Goal: Information Seeking & Learning: Learn about a topic

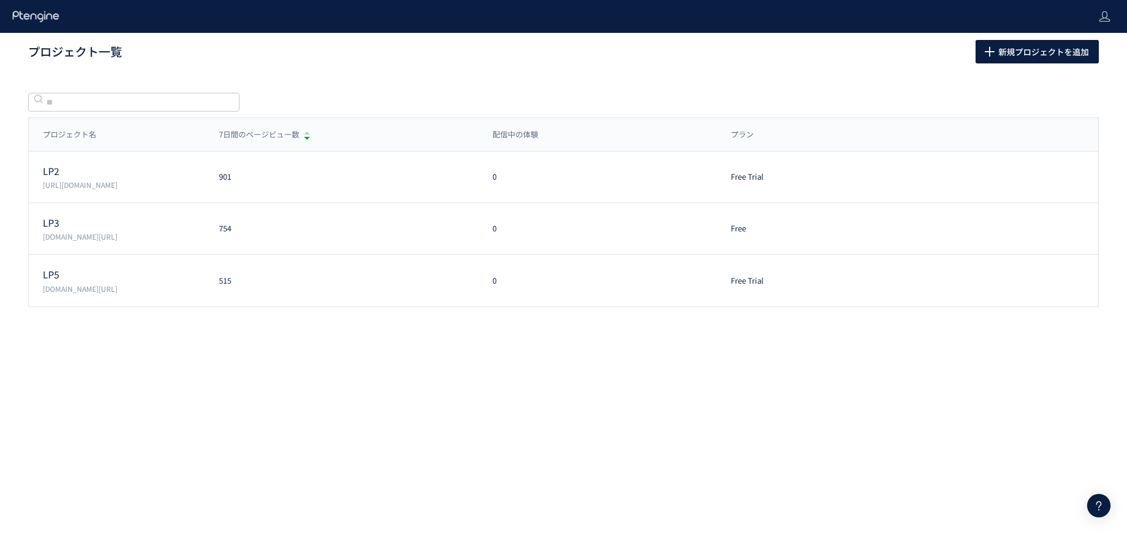
click at [320, 339] on div "プロジェクト名 7日間のページビュー数 配信中の体験 プラン プロジェクト名 7日間のページビュー数 配信中の体験 プラン LP2 [URL][DOMAIN_…" at bounding box center [563, 221] width 1127 height 265
click at [197, 343] on div "プロジェクト名 7日間のページビュー数 配信中の体験 プラン プロジェクト名 7日間のページビュー数 配信中の体験 プラン LP2 https://lp.is…" at bounding box center [563, 221] width 1127 height 265
click at [223, 313] on div "プロジェクト名 7日間のページビュー数 配信中の体験 プラン プロジェクト名 7日間のページビュー数 配信中の体験 プラン LP2 https://lp.is…" at bounding box center [563, 221] width 1127 height 265
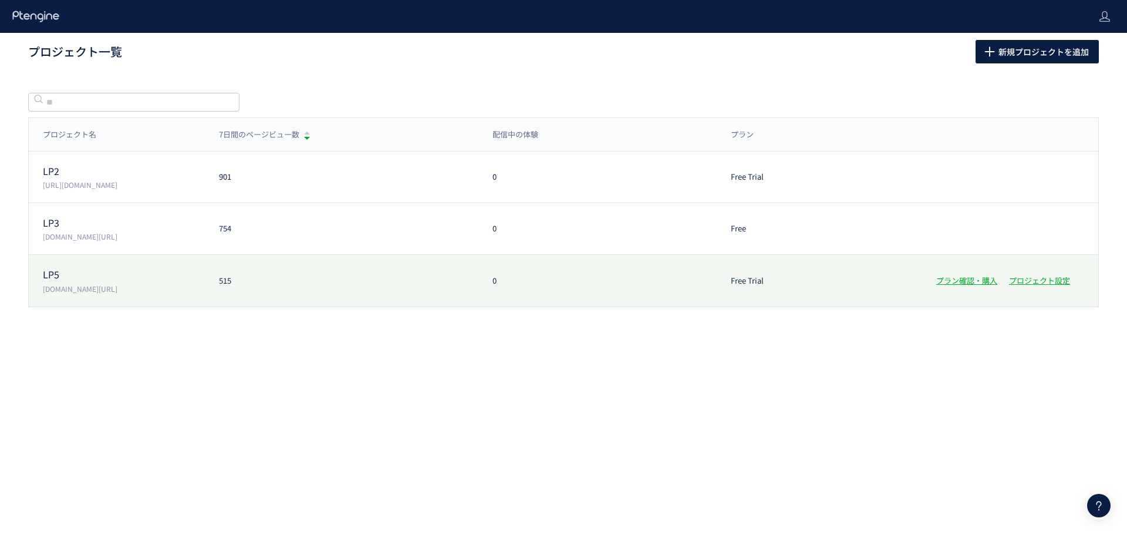
click at [223, 303] on div "LP5 lp.ishitsuku.com/06 515 0 Free Trial プラン確認・購入 プロジェクト設定" at bounding box center [563, 281] width 1069 height 52
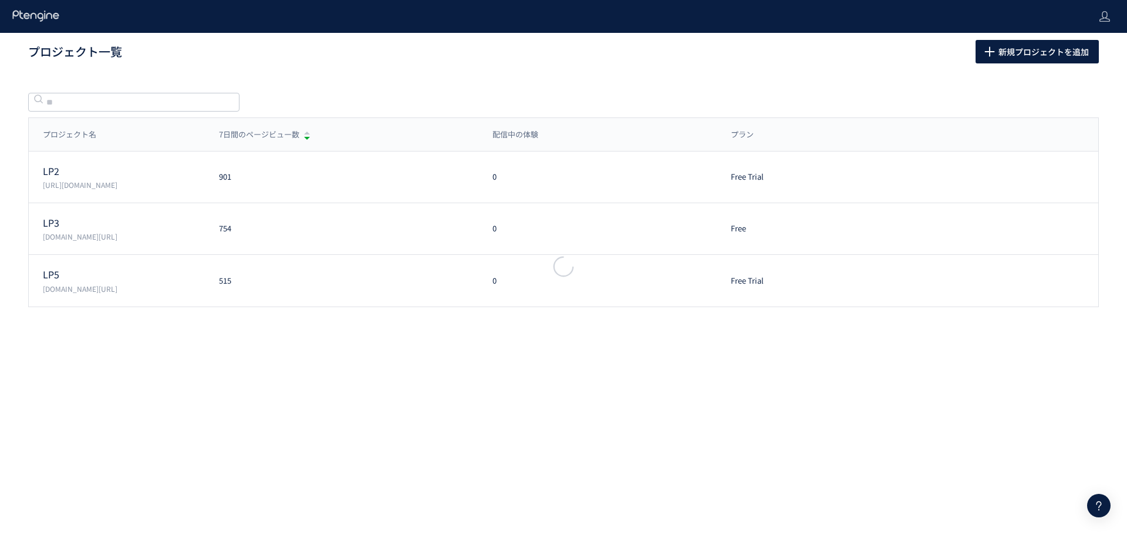
click at [226, 279] on div at bounding box center [563, 267] width 1127 height 36
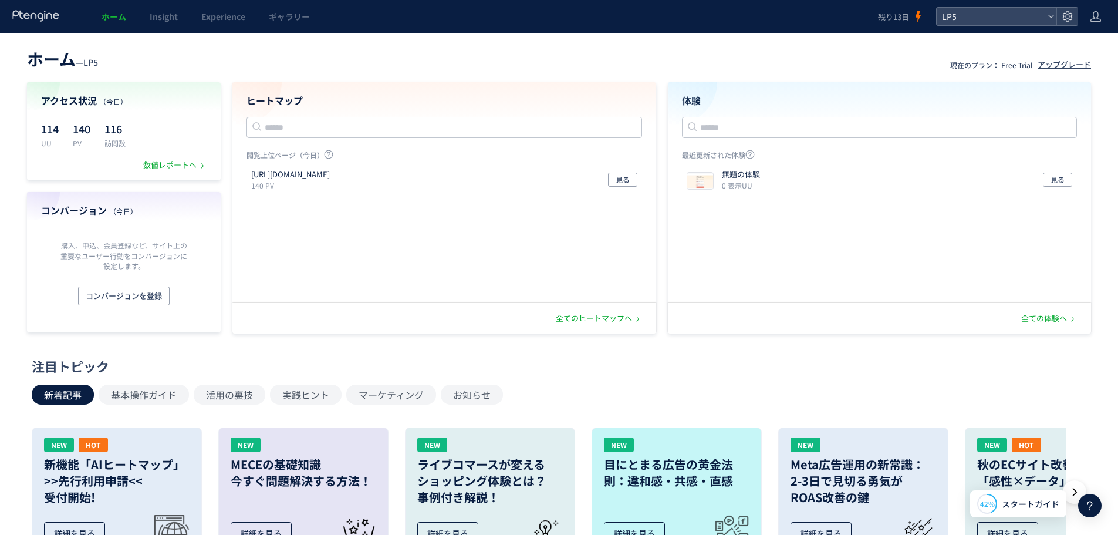
drag, startPoint x: 321, startPoint y: 251, endPoint x: 339, endPoint y: 239, distance: 21.5
click at [326, 249] on div "https://lp.ishitsuku.com/06 140 PV 見る" at bounding box center [443, 232] width 423 height 137
click at [105, 133] on p "116" at bounding box center [114, 128] width 21 height 19
click at [173, 166] on div "数値レポートへ" at bounding box center [174, 165] width 63 height 11
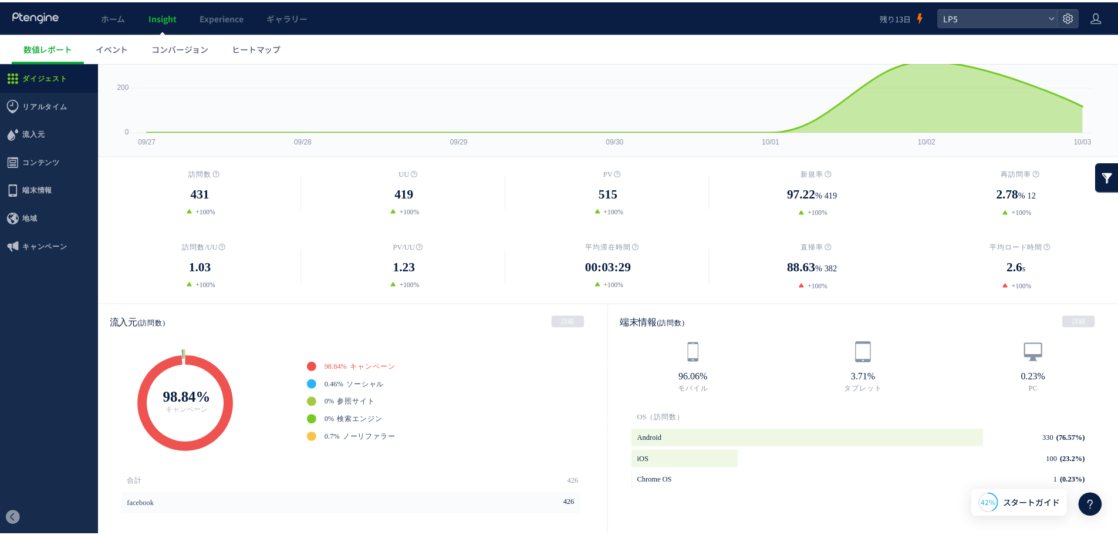
scroll to position [117, 0]
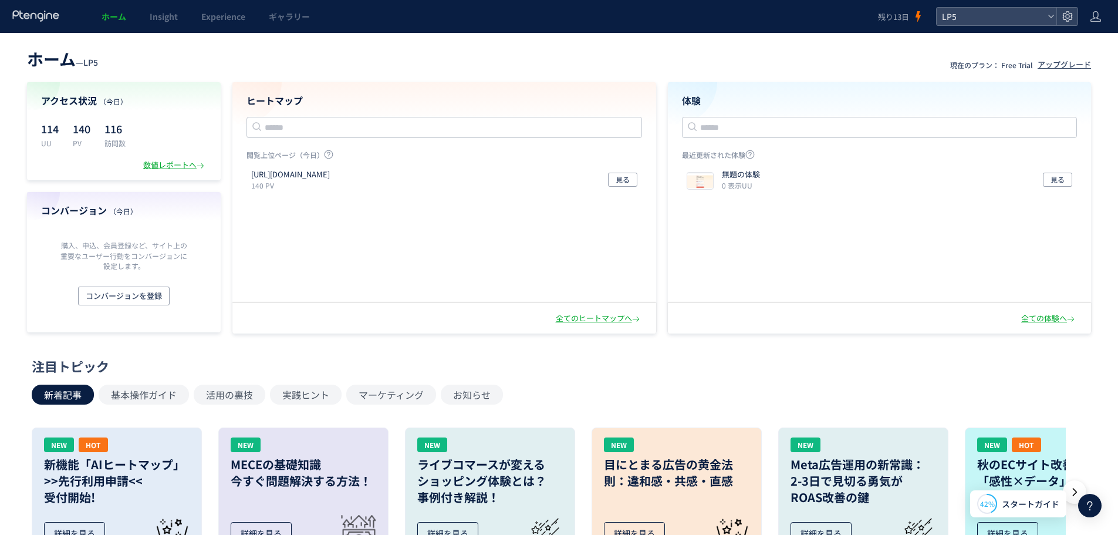
click at [116, 6] on link "ホーム" at bounding box center [114, 16] width 48 height 33
click at [116, 13] on span "ホーム" at bounding box center [114, 17] width 25 height 12
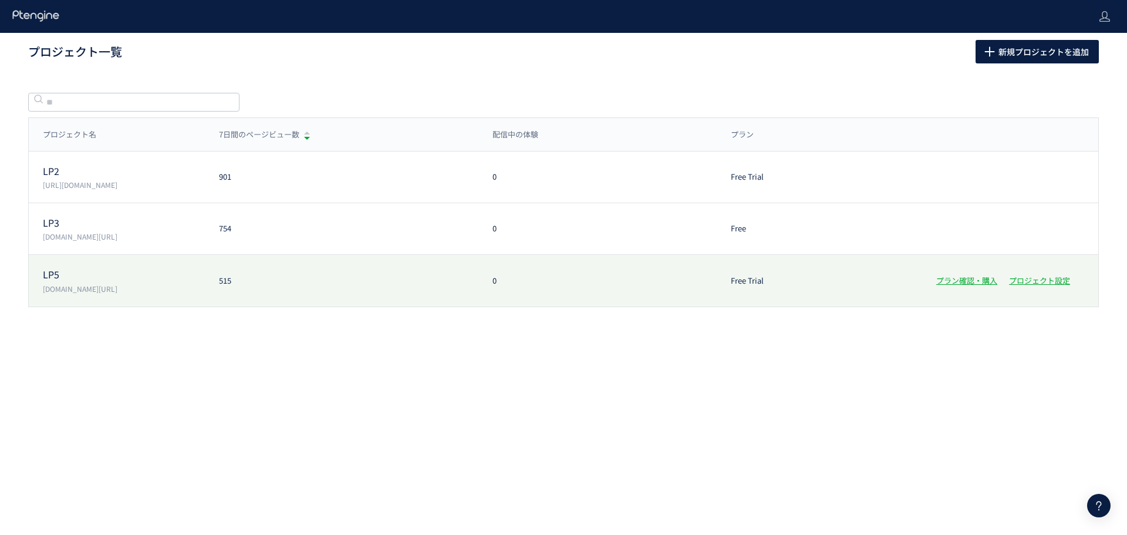
click at [104, 261] on div "LP5 lp.ishitsuku.com/06 515 0 Free Trial プラン確認・購入 プロジェクト設定" at bounding box center [563, 281] width 1069 height 52
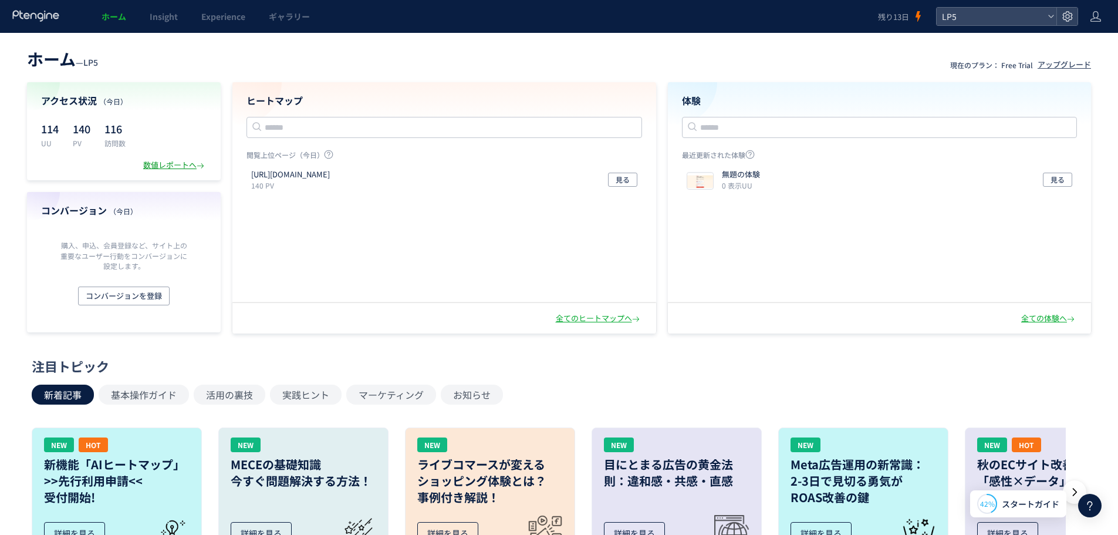
click at [161, 170] on div "数値レポートへ" at bounding box center [174, 165] width 63 height 11
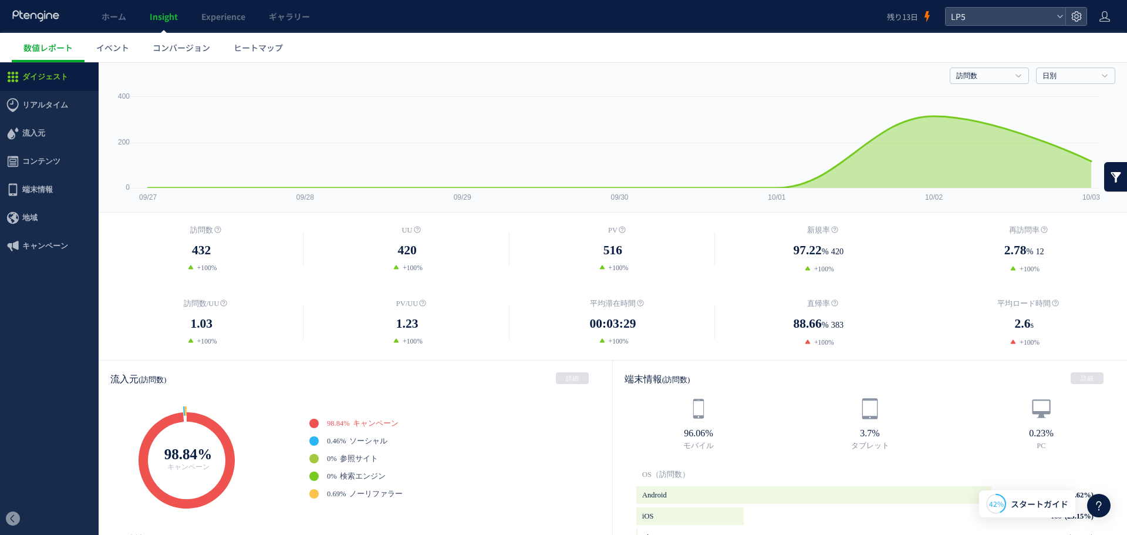
scroll to position [59, 0]
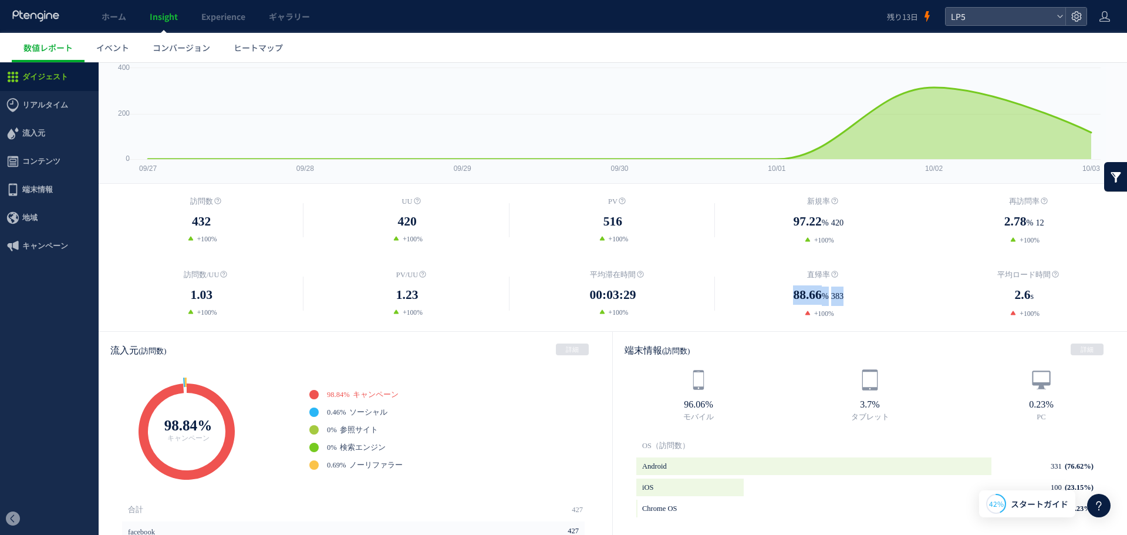
drag, startPoint x: 765, startPoint y: 290, endPoint x: 900, endPoint y: 288, distance: 135.6
click at [900, 288] on dd "88.66 % 383" at bounding box center [817, 295] width 205 height 21
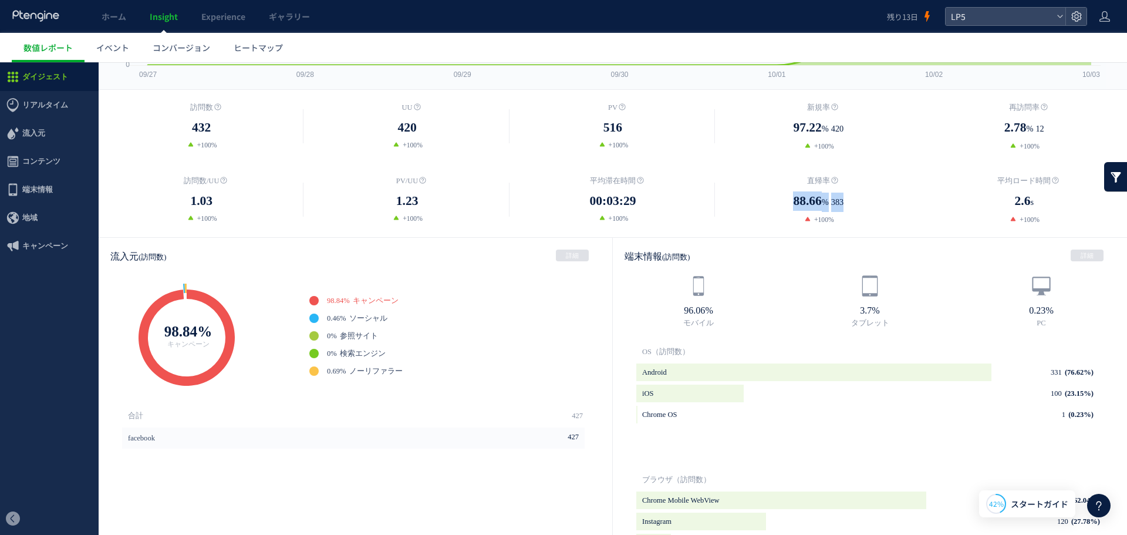
scroll to position [176, 0]
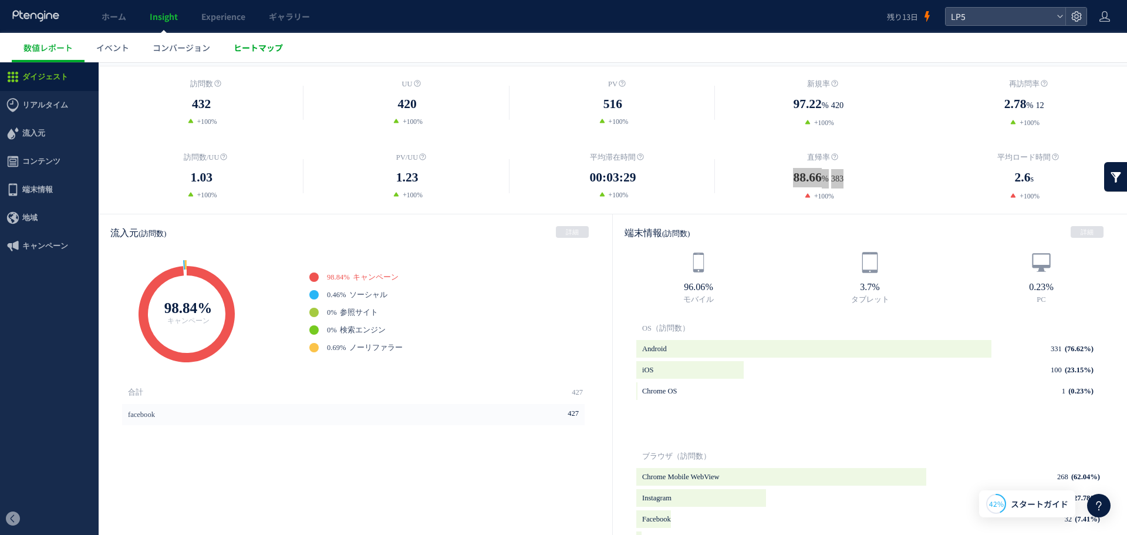
click at [266, 43] on span "ヒートマップ" at bounding box center [258, 48] width 49 height 12
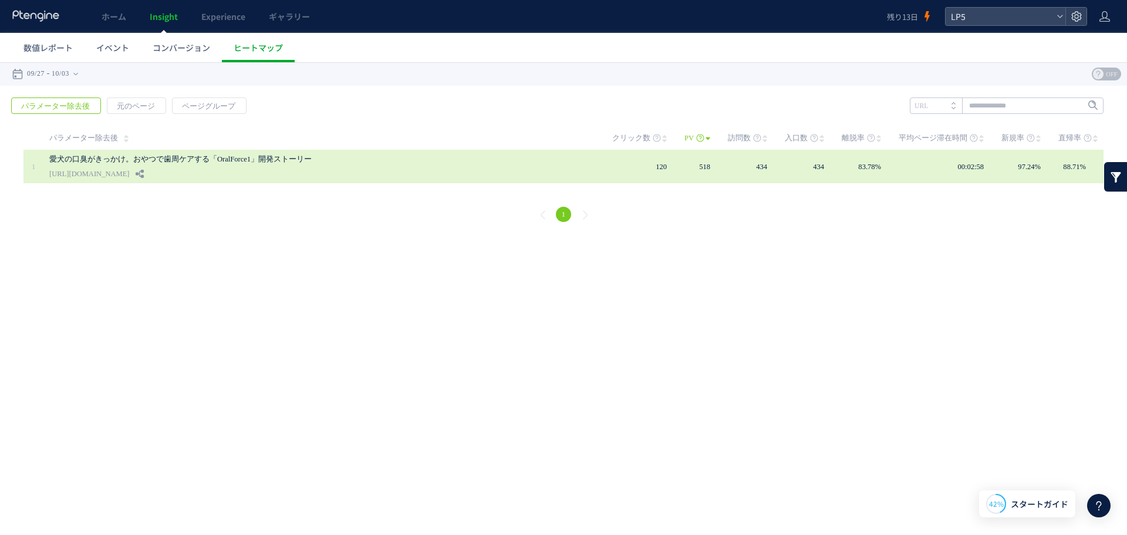
click at [290, 168] on div "愛犬の口臭がきっかけ。おやつで歯周ケアする「OralForce1」開発ストーリー https://lp.ishitsuku.com/06" at bounding box center [322, 166] width 546 height 33
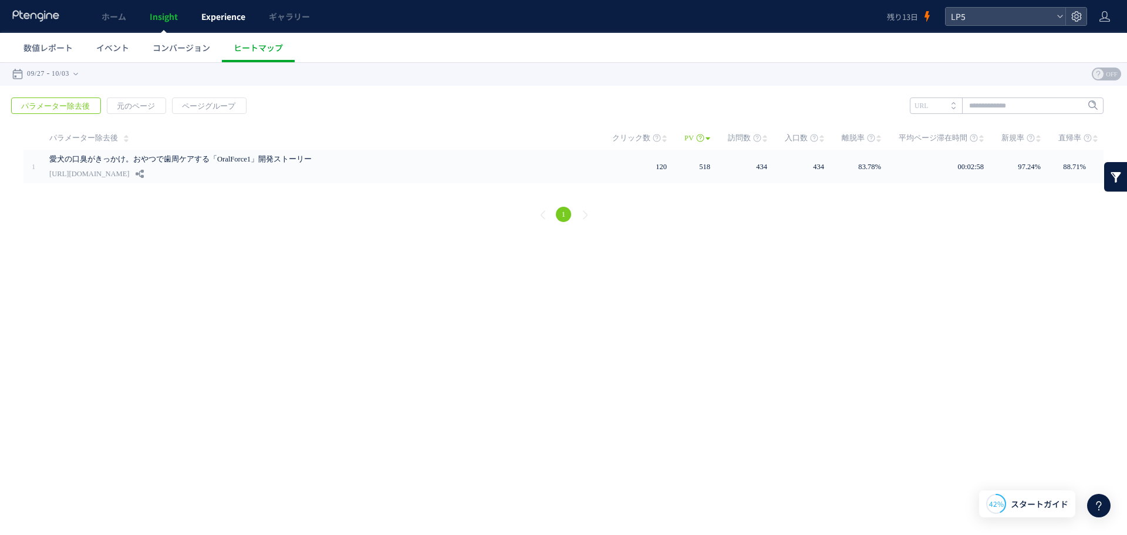
click at [201, 23] on link "Experience" at bounding box center [223, 16] width 67 height 33
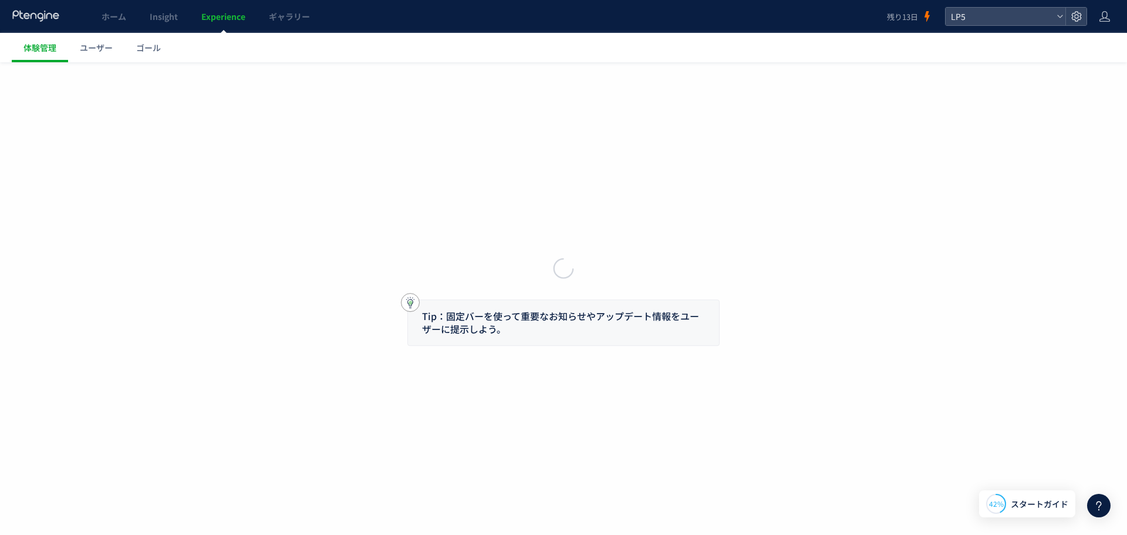
click at [160, 15] on body "ホーム Insight Experience ギャラリー 残り13日 LP5 体験管理 ユーザー ゴール Tip：固定バーを使って重要なお知らせやアップデート…" at bounding box center [563, 267] width 1127 height 535
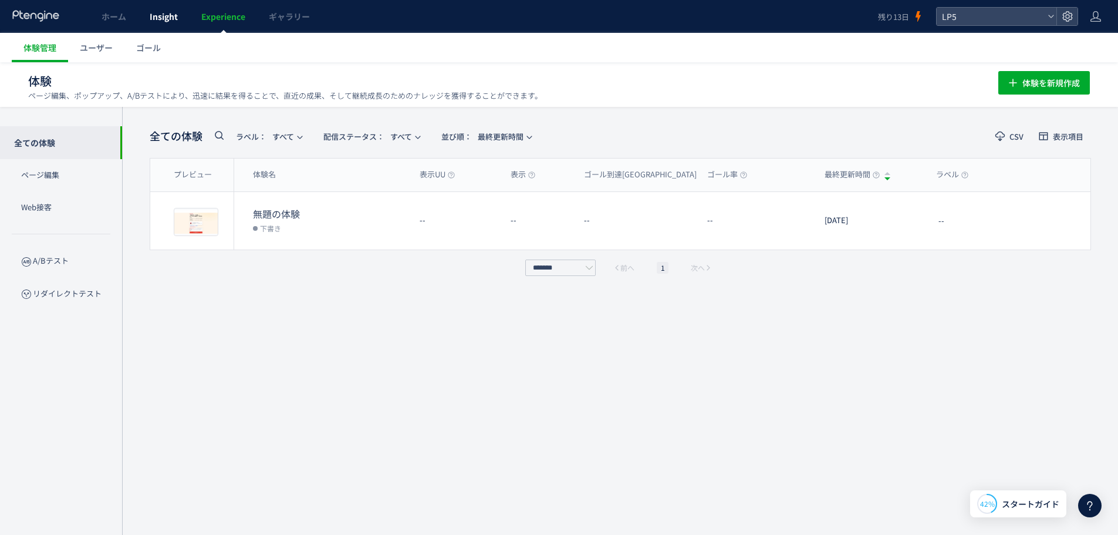
click at [165, 20] on span "Insight" at bounding box center [164, 17] width 28 height 12
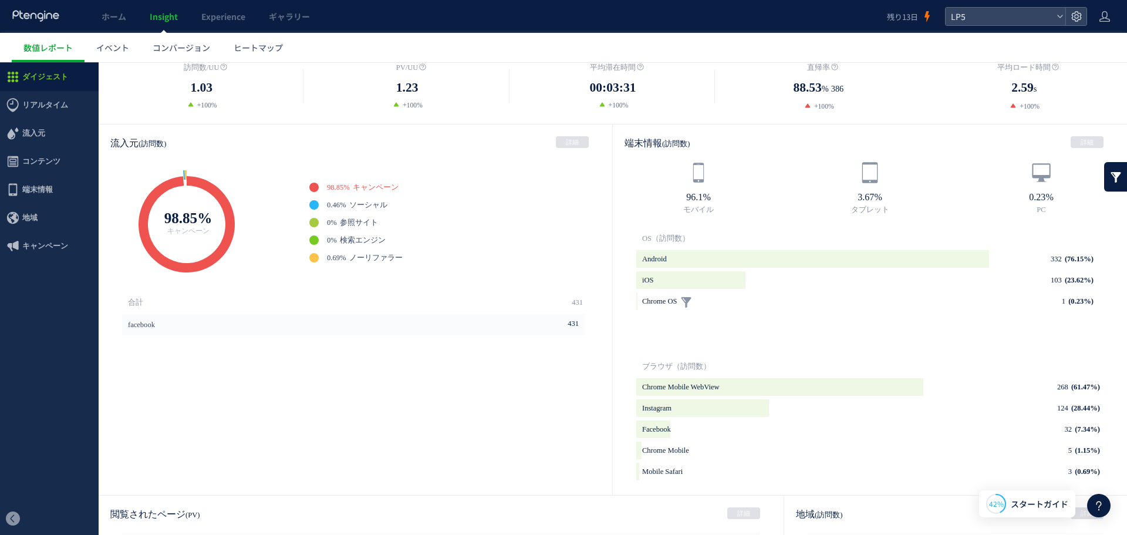
scroll to position [293, 0]
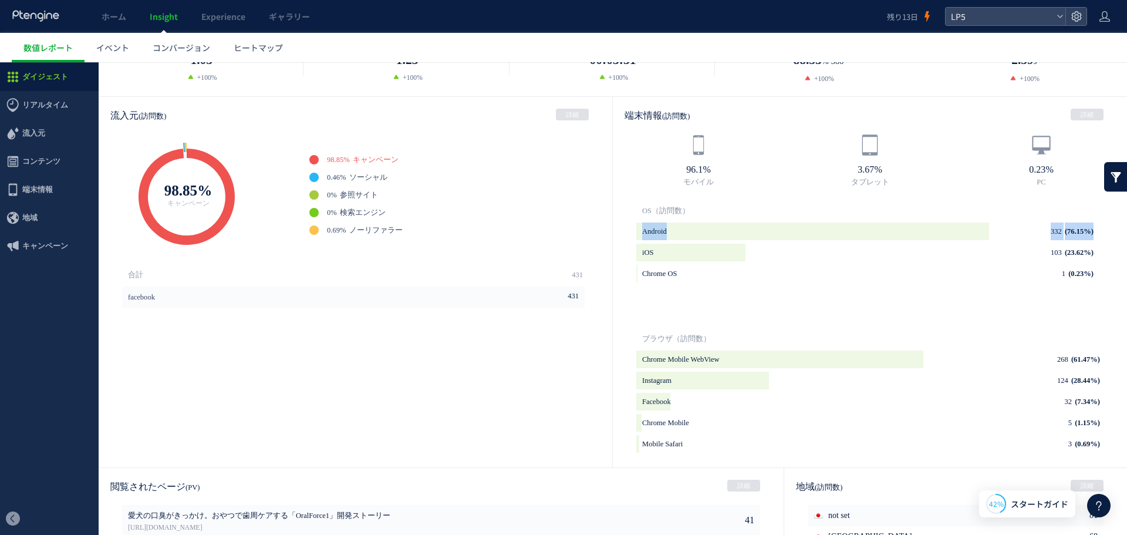
drag, startPoint x: 881, startPoint y: 241, endPoint x: 1106, endPoint y: 219, distance: 225.8
click at [1106, 219] on div "端末情報 (訪問数) 詳細 96.1% モバイル 3.67% タブレット 0.23% PC OS（訪問数） Android 332 (76.15%) back…" at bounding box center [870, 276] width 514 height 359
drag, startPoint x: 724, startPoint y: 351, endPoint x: 691, endPoint y: 359, distance: 33.3
click at [720, 356] on strong "Chrome Mobile WebView" at bounding box center [680, 359] width 77 height 18
click at [0, 181] on html ".cls-1 { fill-rule: evenodd; } .cls-1 { fill: #ececec; } .cls-2 { fill: #929292…" at bounding box center [563, 260] width 1127 height 983
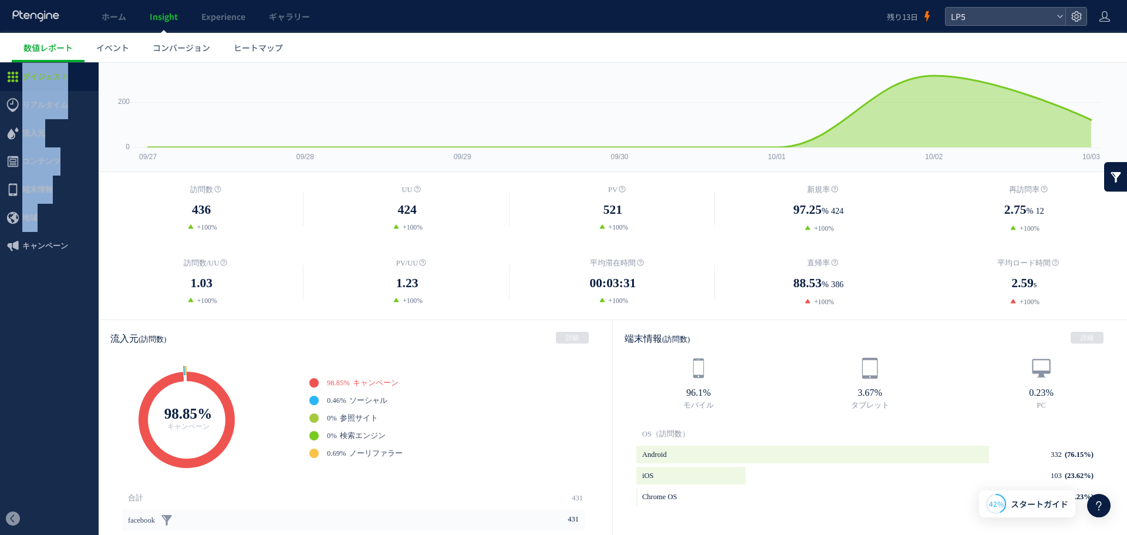
scroll to position [176, 0]
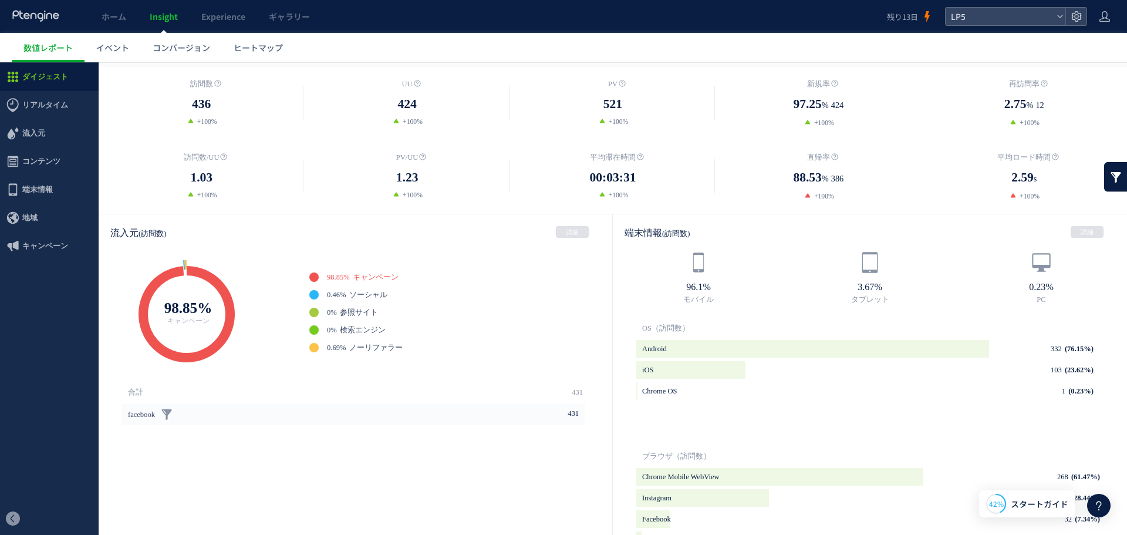
click at [535, 408] on li "facebook 431" at bounding box center [353, 414] width 462 height 21
drag, startPoint x: 702, startPoint y: 287, endPoint x: 740, endPoint y: 249, distance: 53.1
click at [740, 249] on div "端末情報 (訪問数) 詳細 96.1% モバイル 3.67% タブレット 0.23% PC OS（訪問数） Android 332 (76.15%) back…" at bounding box center [870, 393] width 514 height 359
click at [750, 266] on div "96.1% モバイル" at bounding box center [698, 278] width 171 height 54
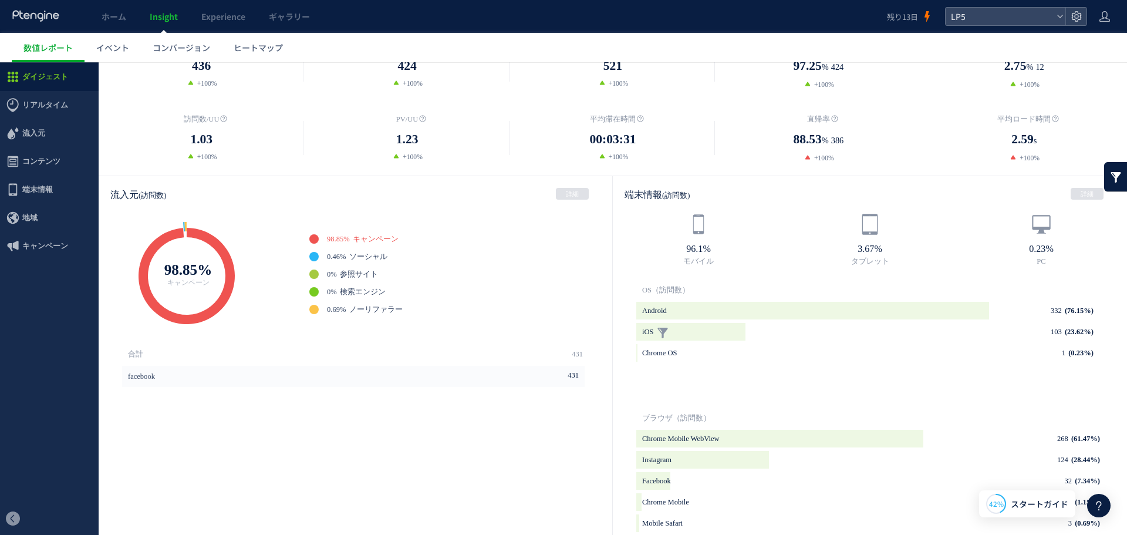
scroll to position [235, 0]
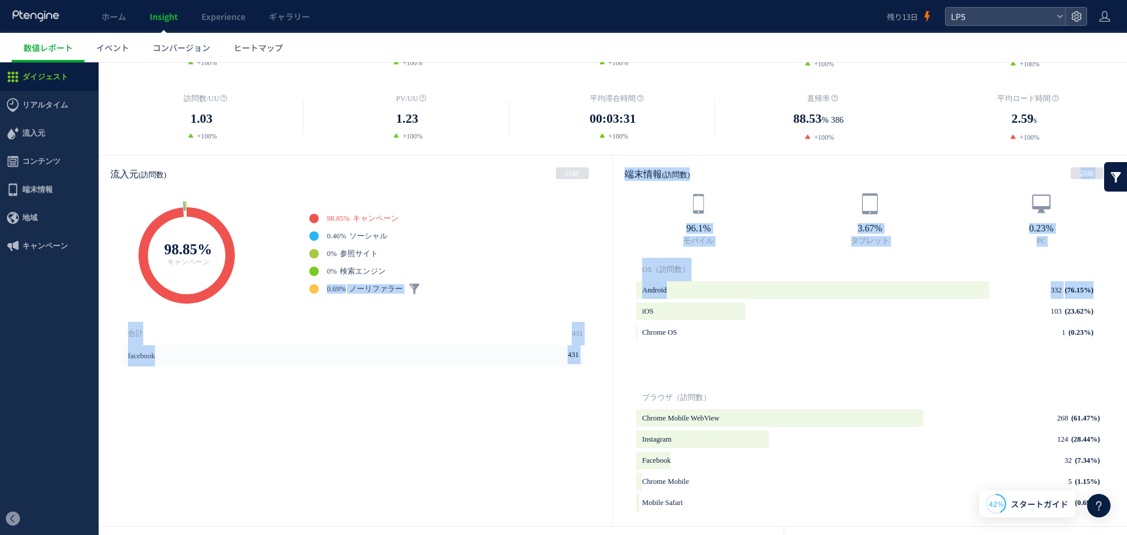
drag, startPoint x: 633, startPoint y: 289, endPoint x: 575, endPoint y: 292, distance: 58.2
click at [575, 292] on div "流入元 (訪問数) 詳細 Created with Highcharts 4.1.7 Browser market shares at a specific …" at bounding box center [613, 340] width 1028 height 371
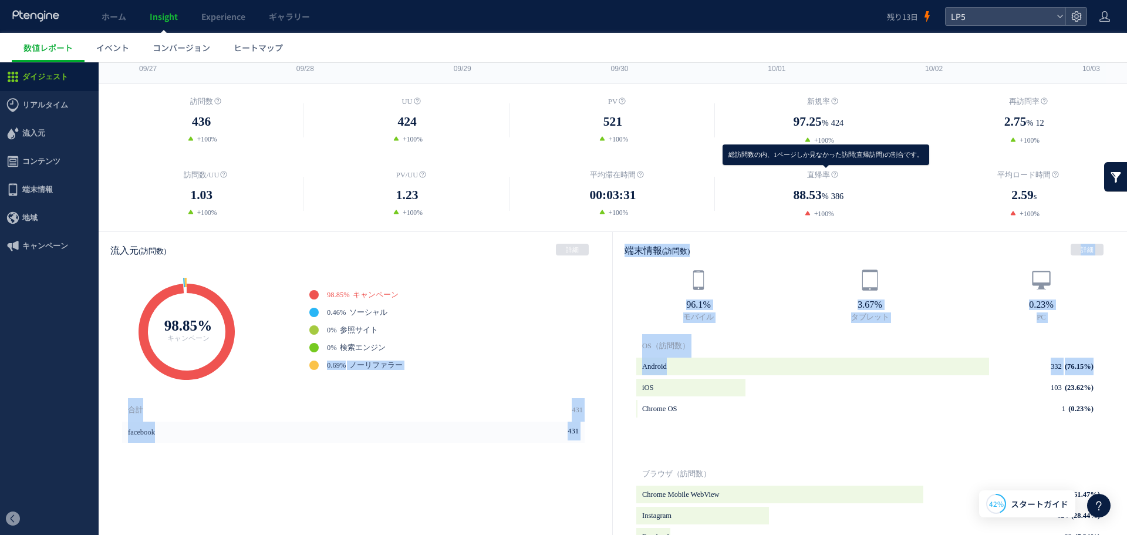
scroll to position [176, 0]
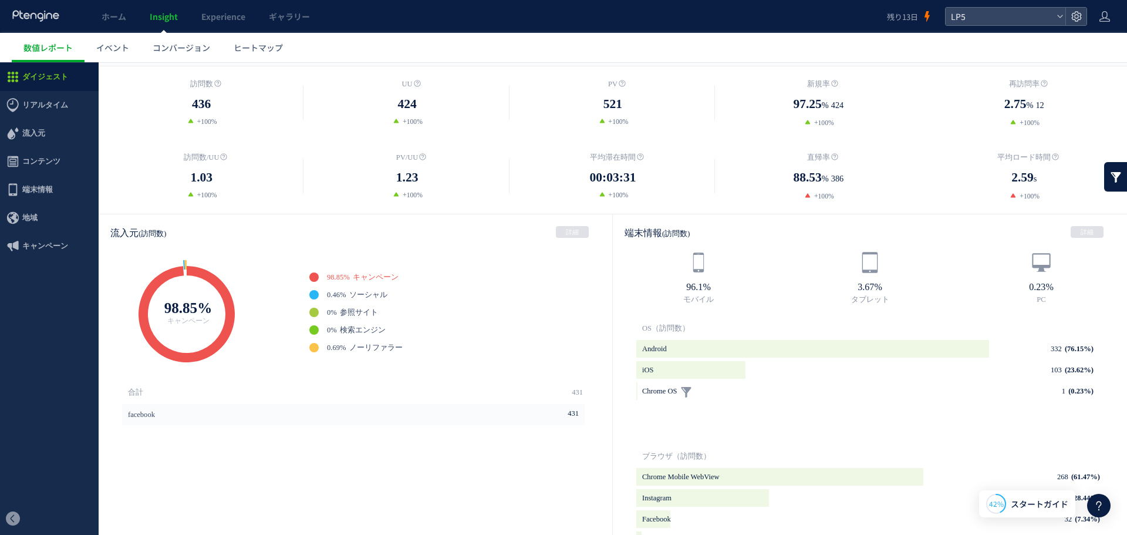
click at [772, 394] on li "Chrome OS 1 (0.23%) background" at bounding box center [867, 391] width 463 height 18
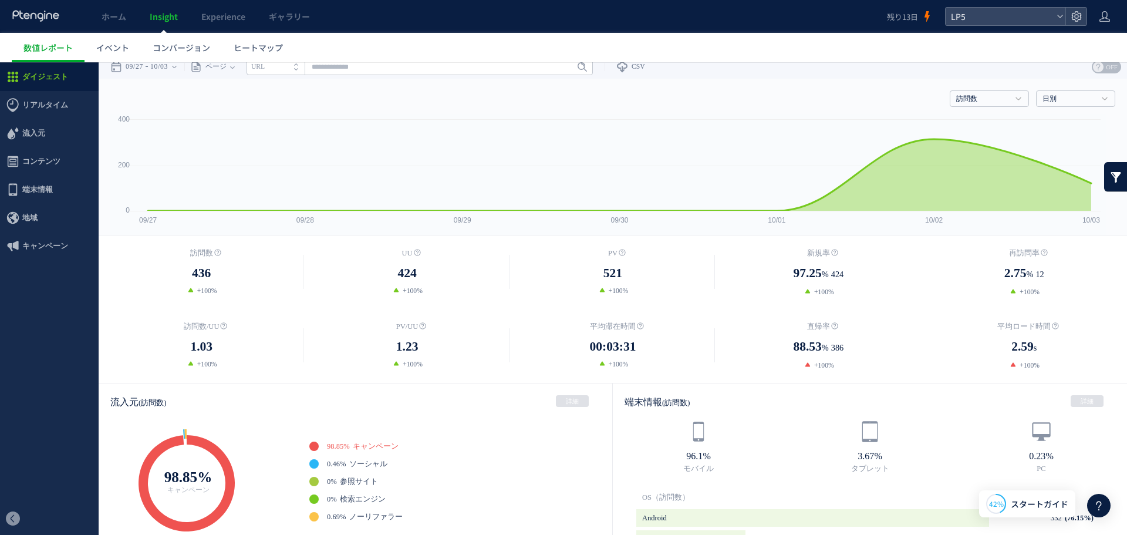
scroll to position [0, 0]
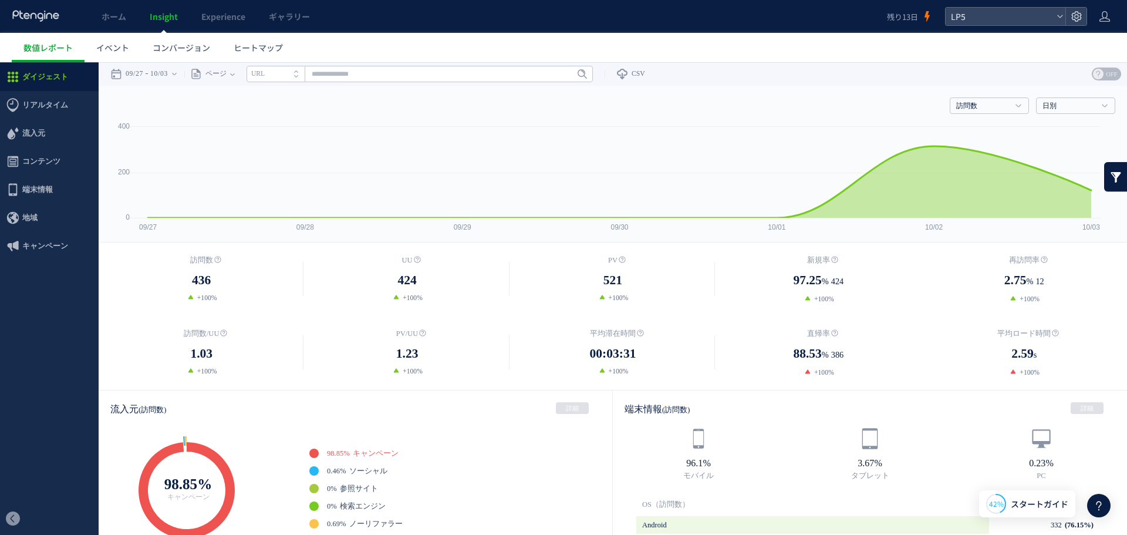
drag, startPoint x: 121, startPoint y: 275, endPoint x: 1082, endPoint y: 399, distance: 968.7
click at [825, 394] on div "端末情報 (訪問数) 詳細" at bounding box center [870, 408] width 514 height 37
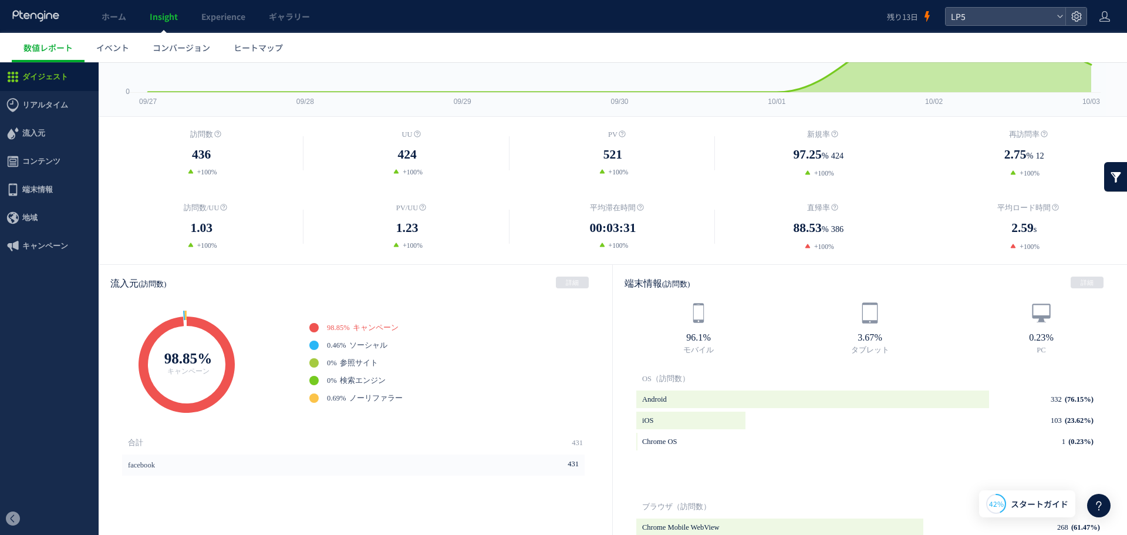
scroll to position [352, 0]
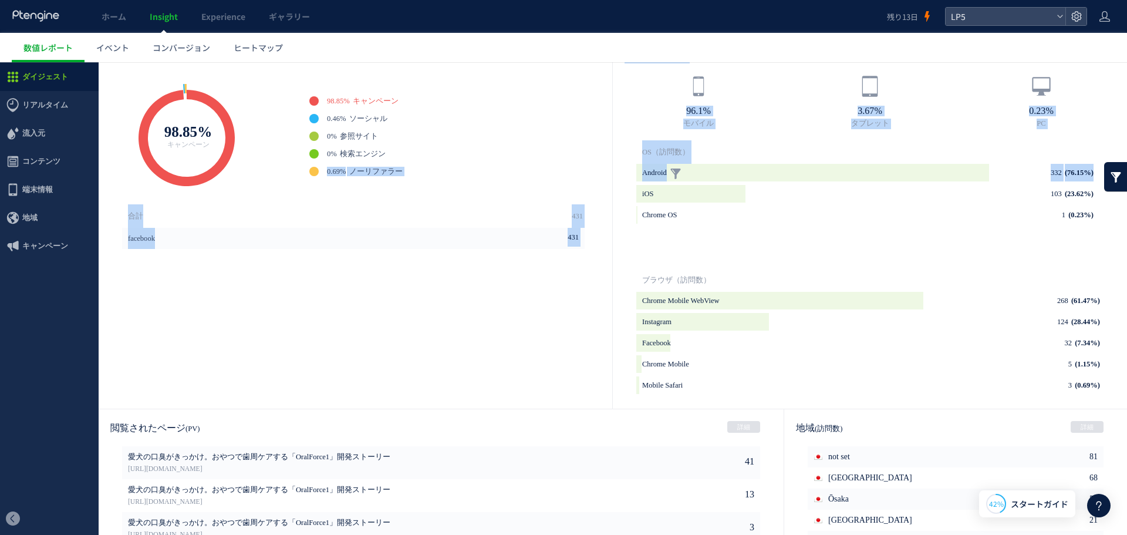
drag, startPoint x: 607, startPoint y: 162, endPoint x: 803, endPoint y: 180, distance: 197.4
click at [803, 180] on div "流入元 (訪問数) 詳細 Created with Highcharts 4.1.7 Browser market shares at a specific …" at bounding box center [613, 223] width 1028 height 371
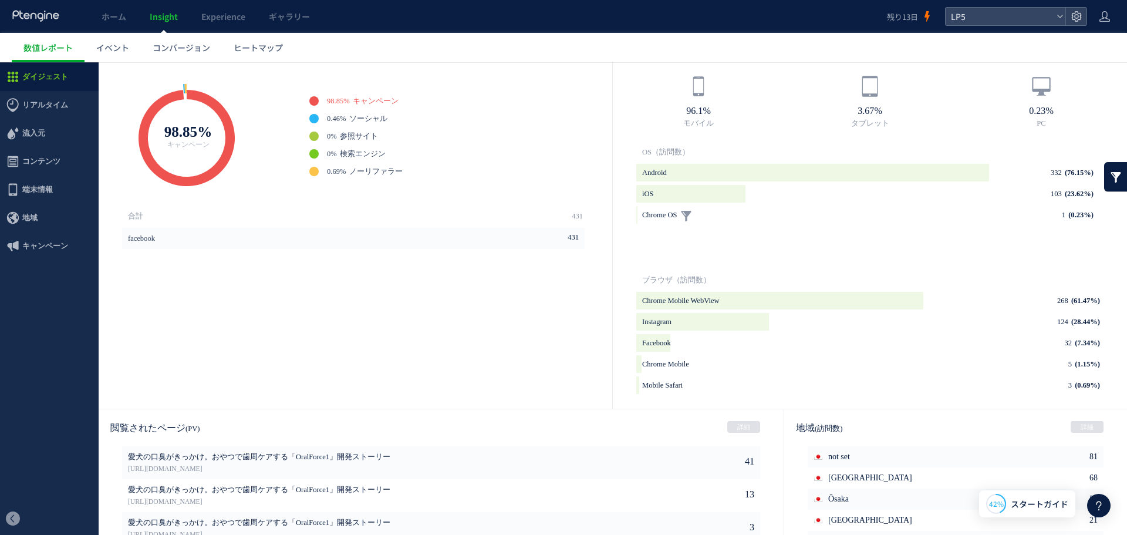
click at [768, 208] on li "Chrome OS 1 (0.23%) background" at bounding box center [867, 215] width 463 height 18
drag, startPoint x: 1010, startPoint y: 111, endPoint x: 1002, endPoint y: 237, distance: 125.9
click at [1103, 147] on div "端末情報 (訪問数) 詳細 96.1% モバイル 3.67% タブレット 0.23% PC OS（訪問数） Android 332 (76.15%) back…" at bounding box center [870, 217] width 514 height 359
click at [860, 346] on li "Facebook 32 (7.34%) background" at bounding box center [869, 343] width 467 height 18
drag, startPoint x: 724, startPoint y: 316, endPoint x: 660, endPoint y: 292, distance: 68.3
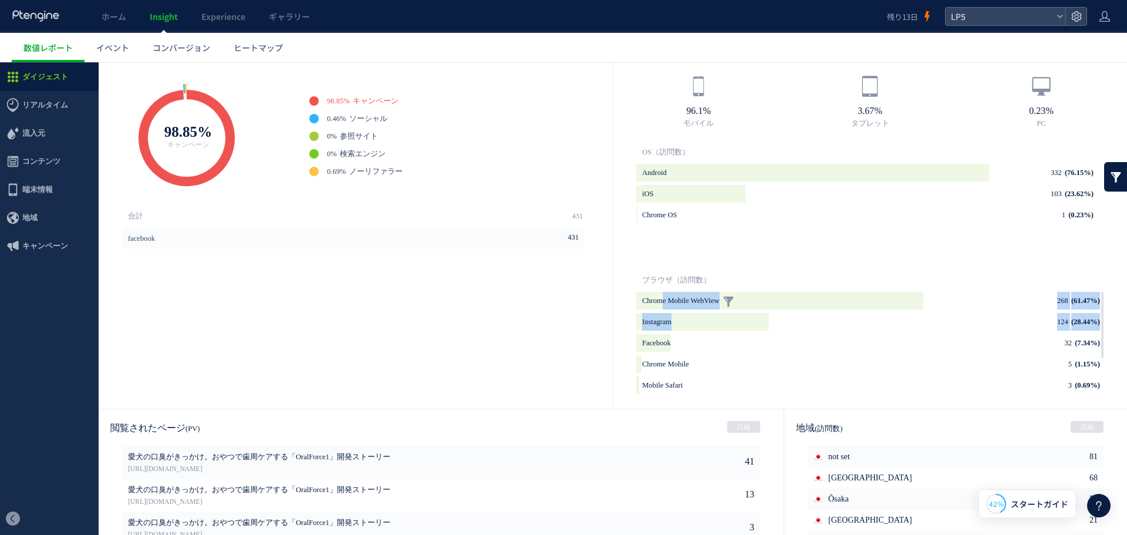
click at [660, 292] on ul "Chrome Mobile WebView 268 (61.47%) background Instagram 124 (28.44%) background…" at bounding box center [869, 375] width 467 height 166
click at [843, 254] on div "Android 332 (76.15%) background iOS 103 (23.62%) background Chrome OS 1 (0.23%)…" at bounding box center [869, 216] width 467 height 104
click at [807, 294] on icon "background" at bounding box center [779, 301] width 287 height 18
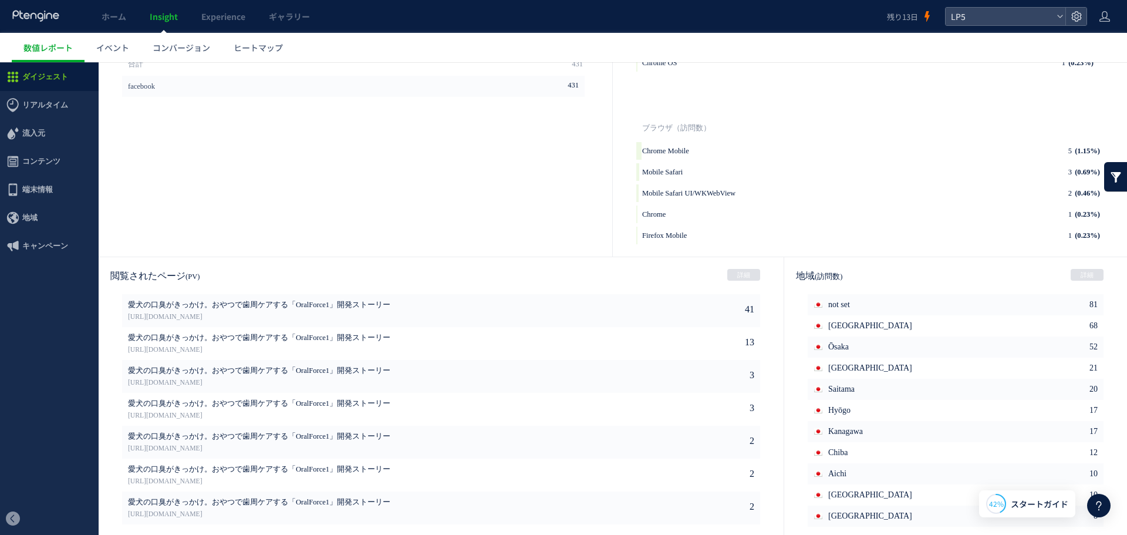
scroll to position [511, 0]
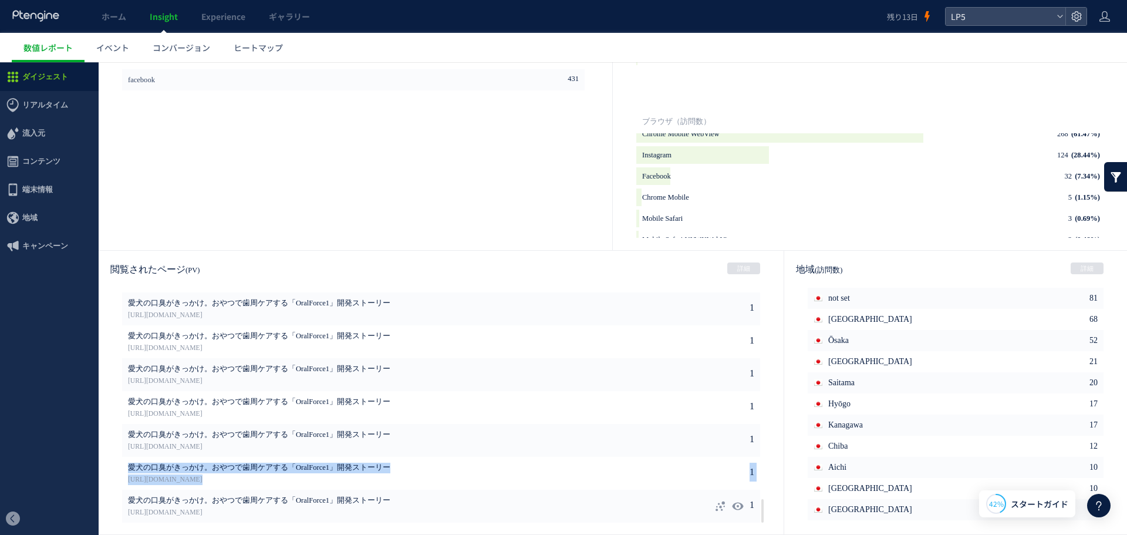
drag, startPoint x: 752, startPoint y: 512, endPoint x: 754, endPoint y: 497, distance: 14.8
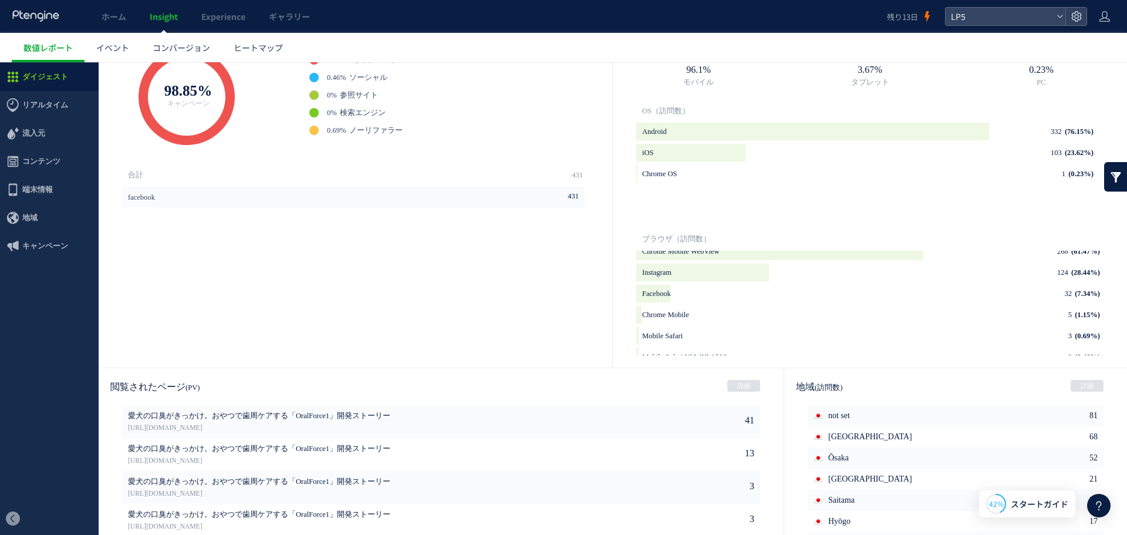
scroll to position [452, 0]
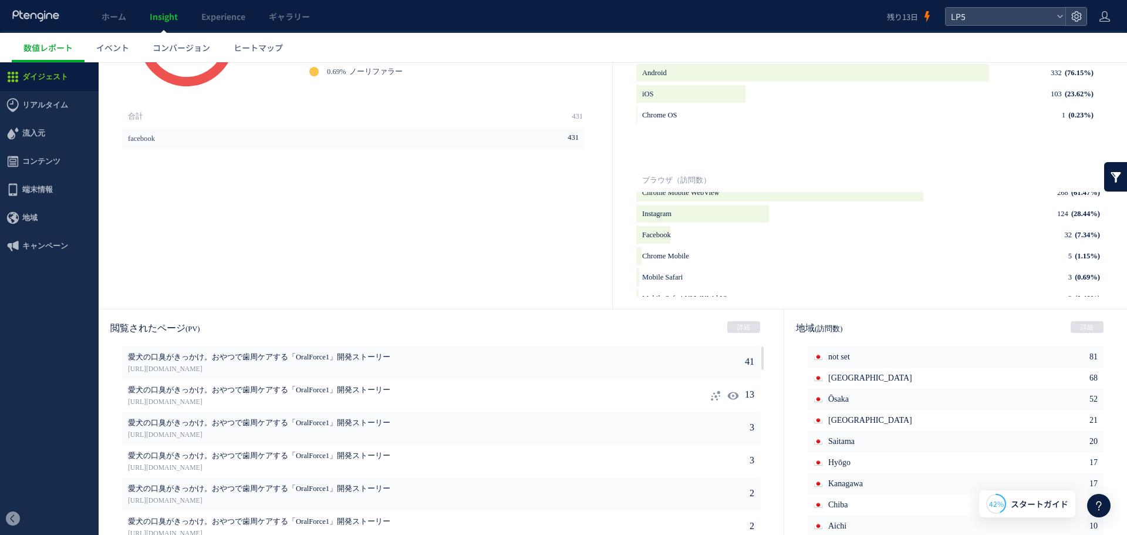
drag, startPoint x: 710, startPoint y: 366, endPoint x: 703, endPoint y: 393, distance: 27.3
click at [710, 393] on icon at bounding box center [716, 396] width 12 height 12
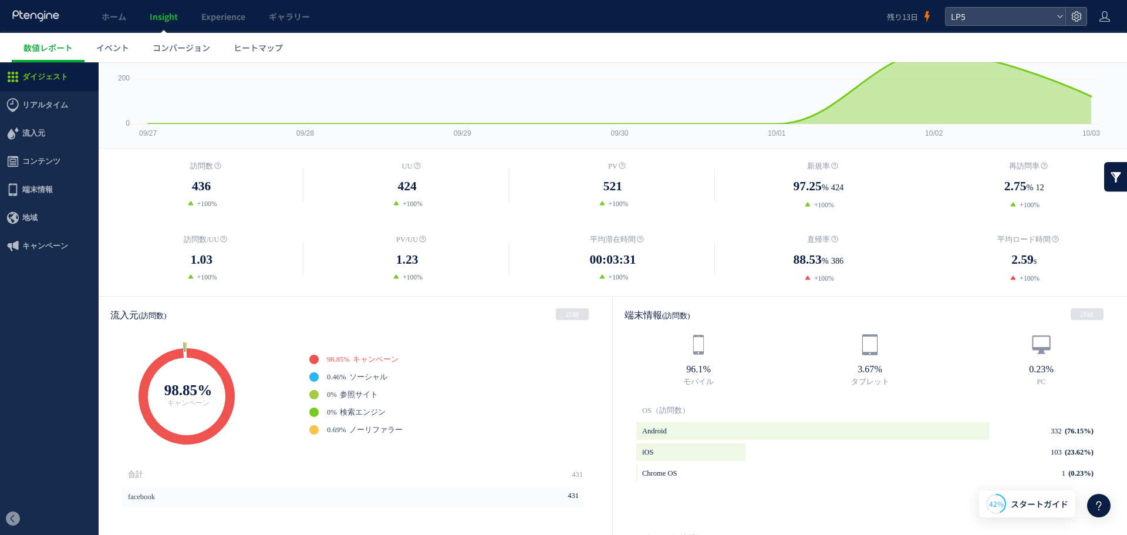
scroll to position [0, 0]
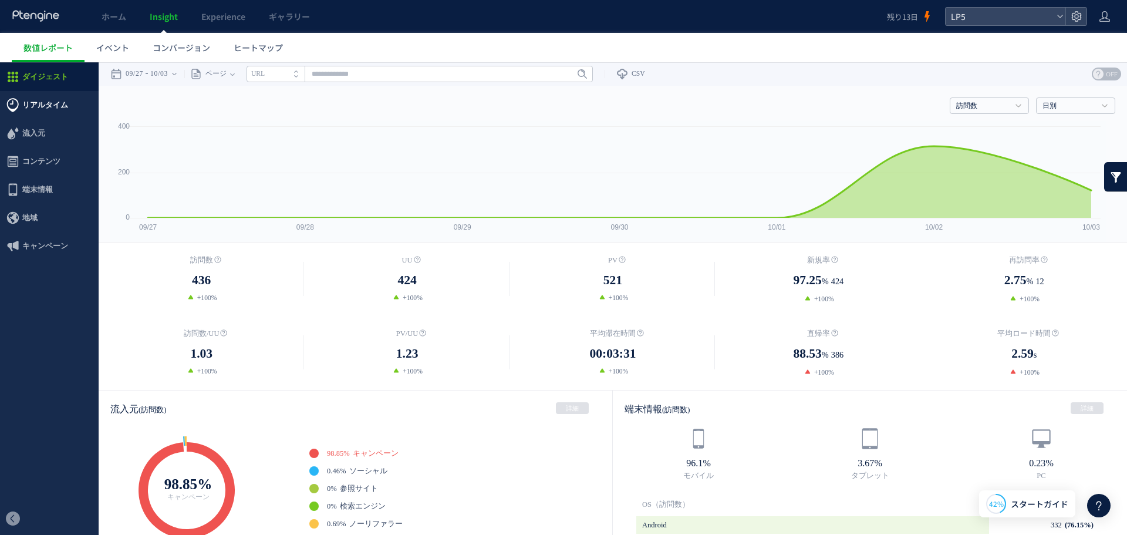
click at [38, 100] on span "リアルタイム" at bounding box center [45, 105] width 46 height 28
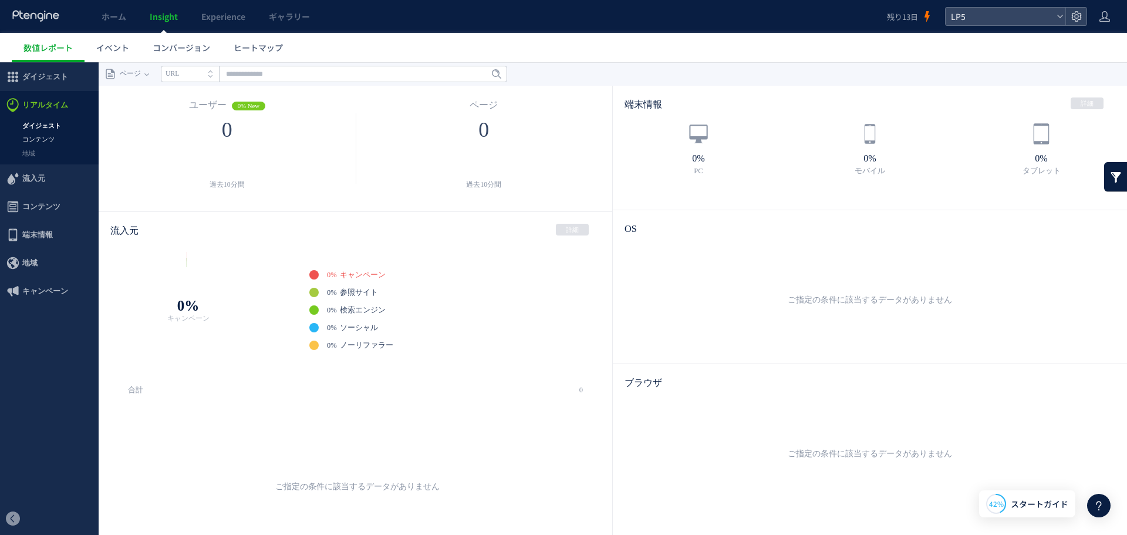
click at [40, 139] on link "コンテンツ" at bounding box center [49, 139] width 99 height 13
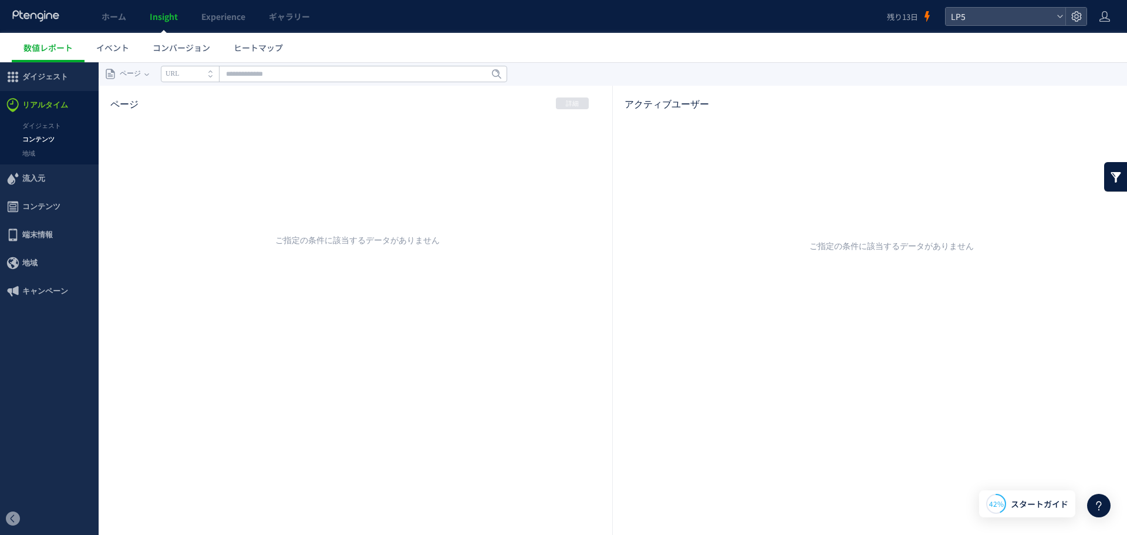
click at [31, 180] on span "流入元" at bounding box center [33, 178] width 23 height 28
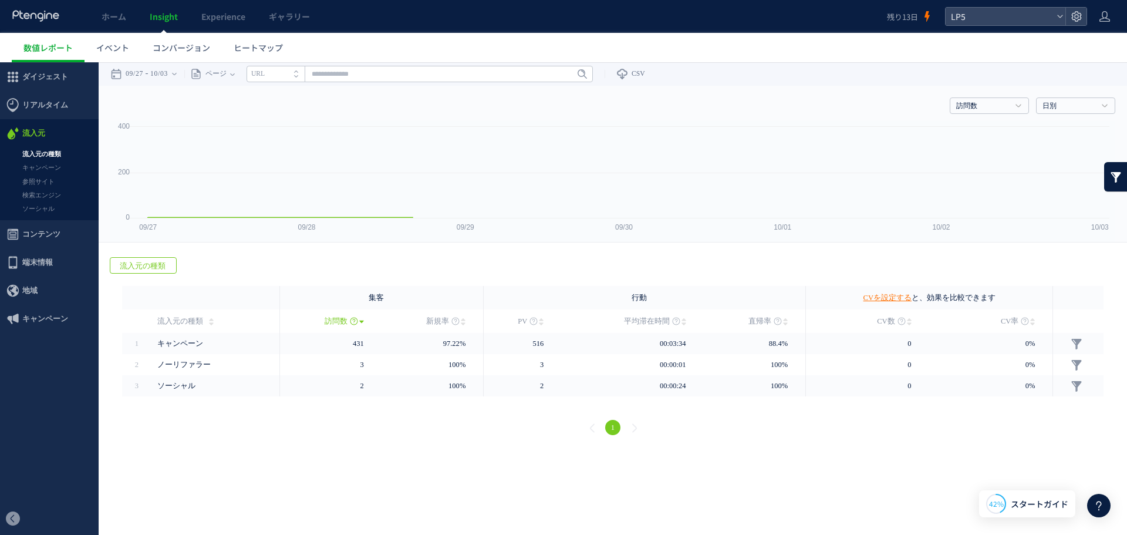
drag, startPoint x: 46, startPoint y: 144, endPoint x: 48, endPoint y: 137, distance: 7.8
click at [48, 75] on span "ダイジェスト" at bounding box center [45, 77] width 46 height 28
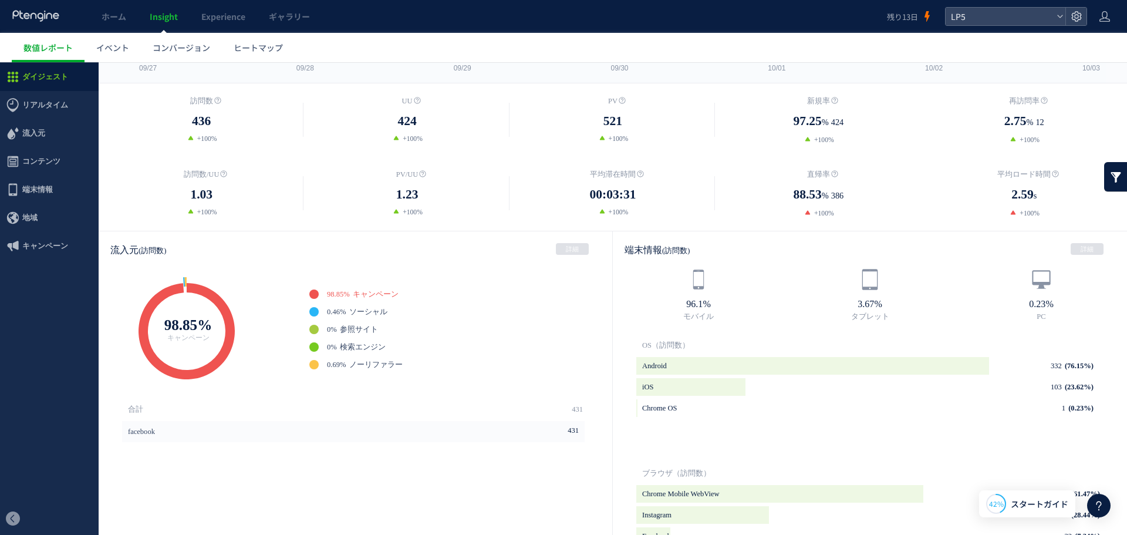
scroll to position [176, 0]
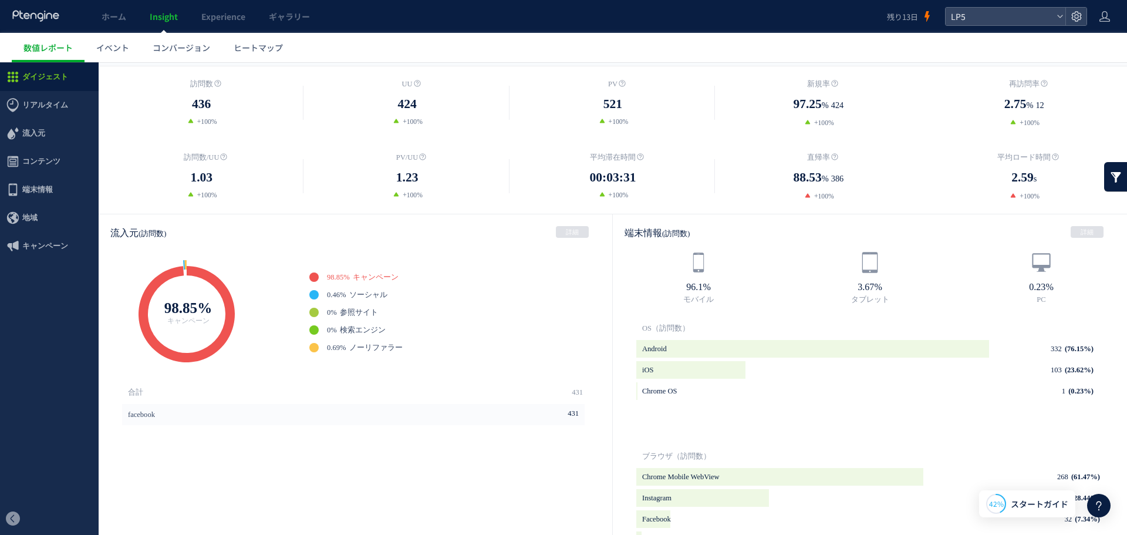
drag, startPoint x: 180, startPoint y: 268, endPoint x: 231, endPoint y: 332, distance: 82.2
click at [231, 332] on icon at bounding box center [187, 314] width 96 height 96
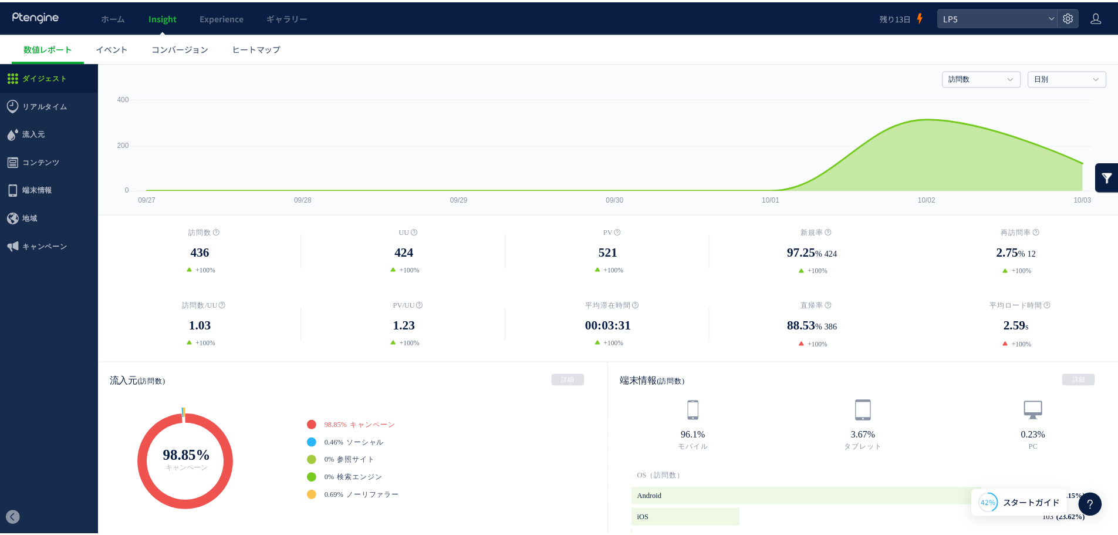
scroll to position [0, 0]
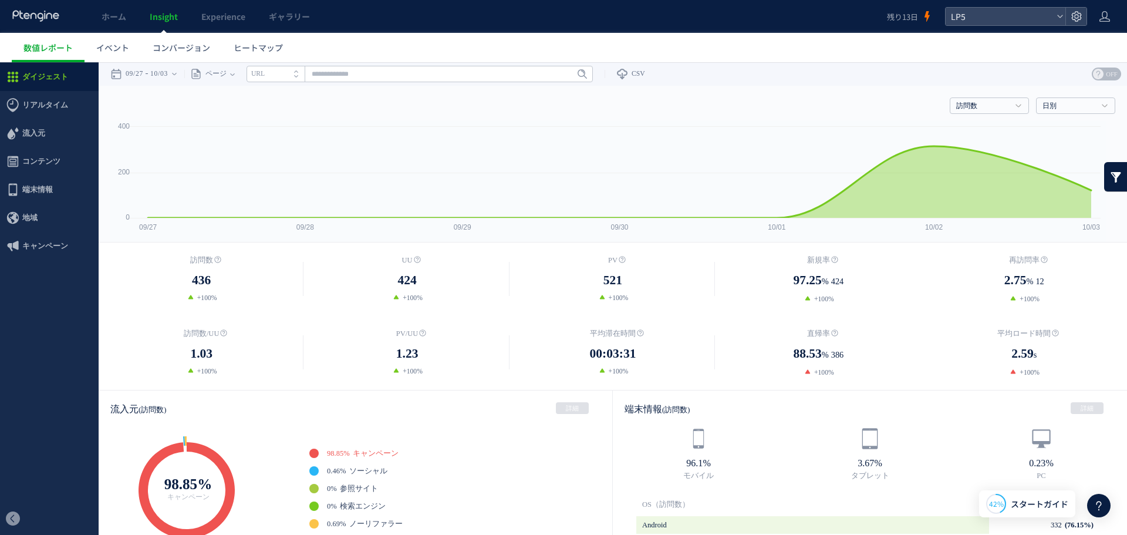
click at [69, 70] on span "ダイジェスト" at bounding box center [49, 77] width 99 height 28
drag, startPoint x: 69, startPoint y: 72, endPoint x: 354, endPoint y: 112, distance: 288.0
click at [372, 120] on div "訪問数 訪問数 UU PV 新規率 再訪問率 訪問数/UU PV/UU 平均滞在時間 直帰率 平均ロード時間 0" at bounding box center [613, 164] width 1028 height 157
click at [126, 11] on link "ホーム" at bounding box center [114, 16] width 48 height 33
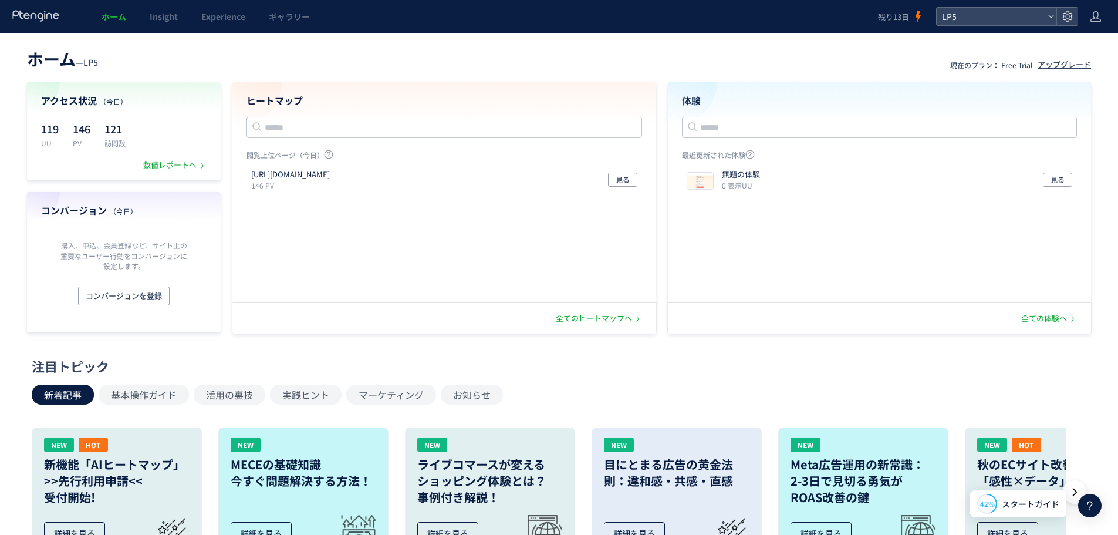
click at [90, 141] on p "PV" at bounding box center [82, 143] width 18 height 10
click at [90, 133] on p "146" at bounding box center [82, 128] width 18 height 19
drag, startPoint x: 148, startPoint y: 158, endPoint x: 151, endPoint y: 166, distance: 8.0
click at [151, 158] on div "アクセス状況 （今日） 119 UU 146 PV 121 訪問数 数値レポートへ" at bounding box center [124, 131] width 194 height 98
click at [151, 168] on div "数値レポートへ" at bounding box center [174, 165] width 63 height 11
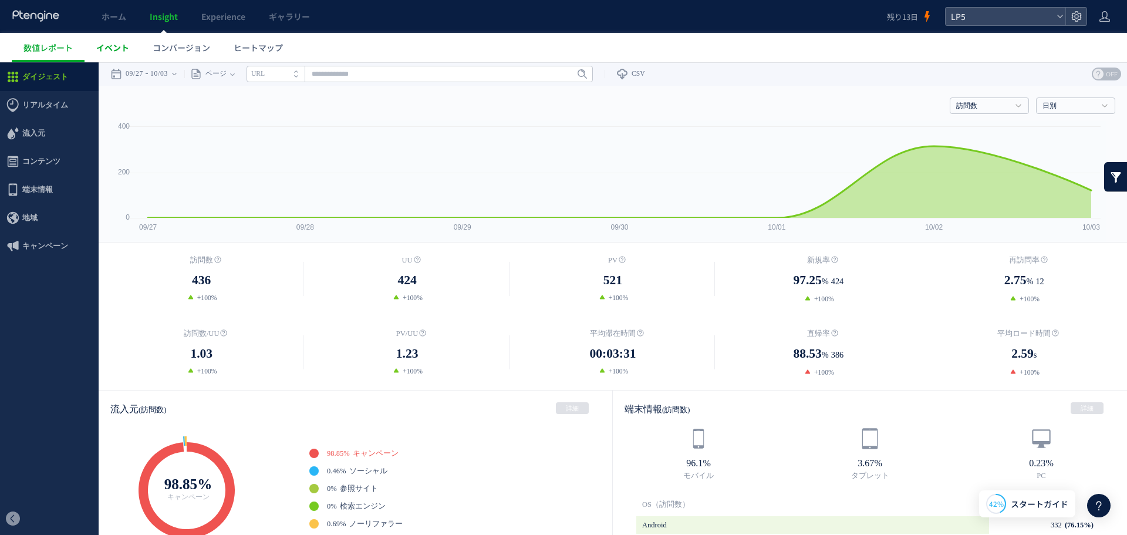
click at [114, 48] on span "イベント" at bounding box center [112, 48] width 33 height 12
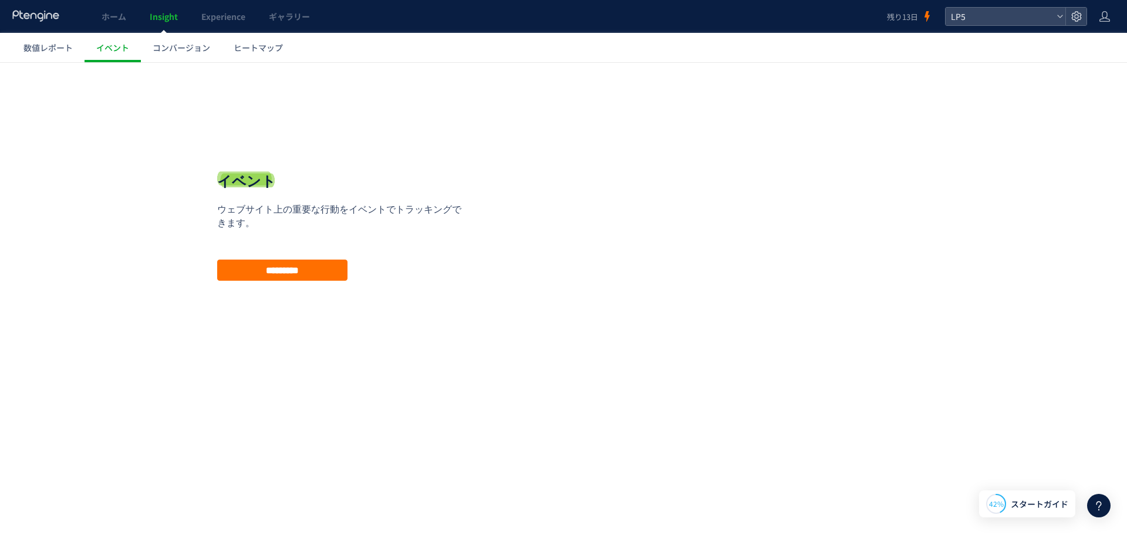
click at [121, 15] on div at bounding box center [563, 267] width 1127 height 535
click at [121, 15] on span "ホーム" at bounding box center [114, 17] width 25 height 12
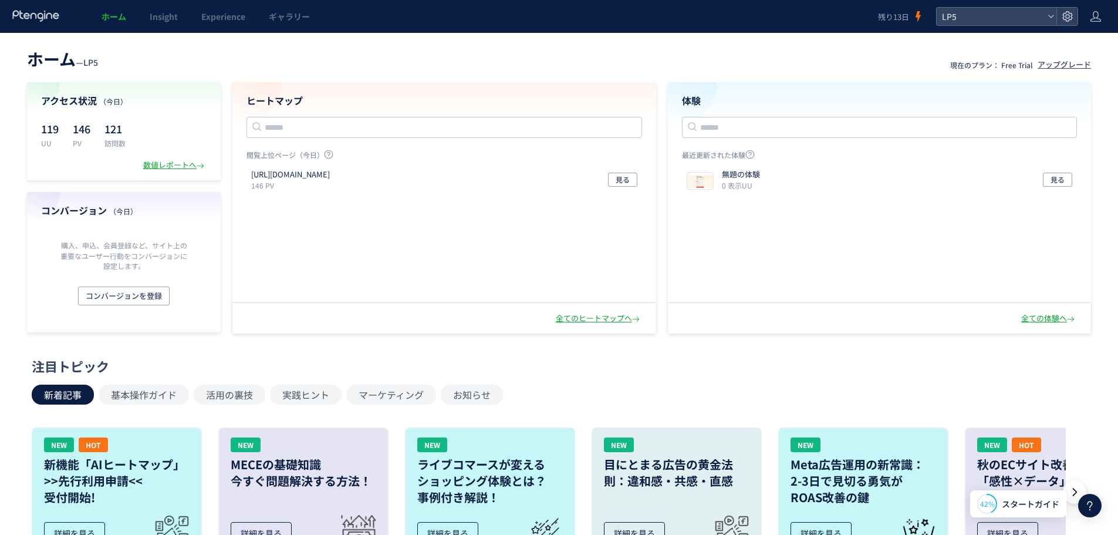
click at [49, 24] on div at bounding box center [36, 16] width 49 height 33
click at [39, 17] on use at bounding box center [35, 15] width 46 height 11
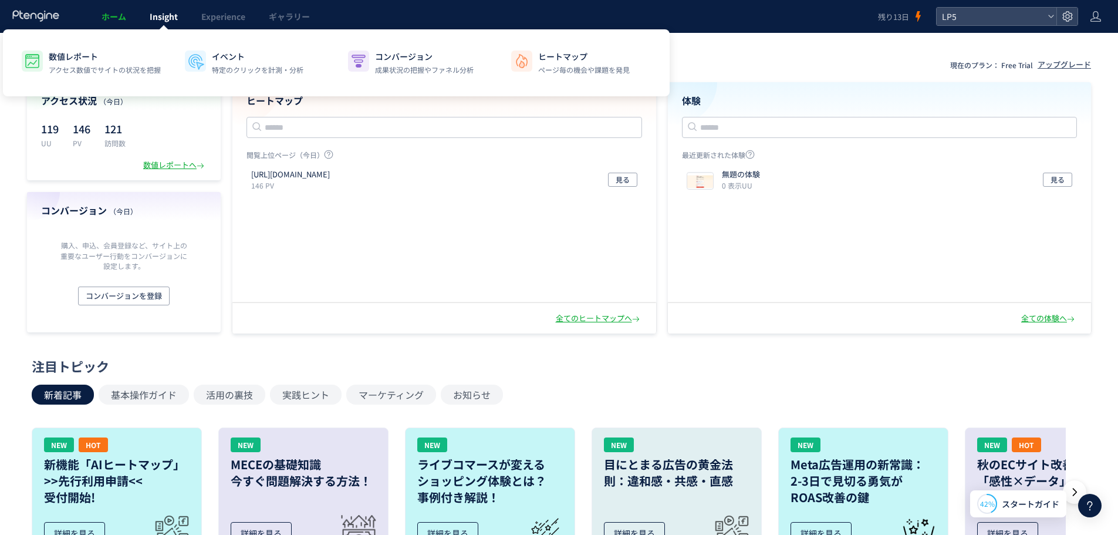
click at [158, 18] on span "Insight" at bounding box center [164, 17] width 28 height 12
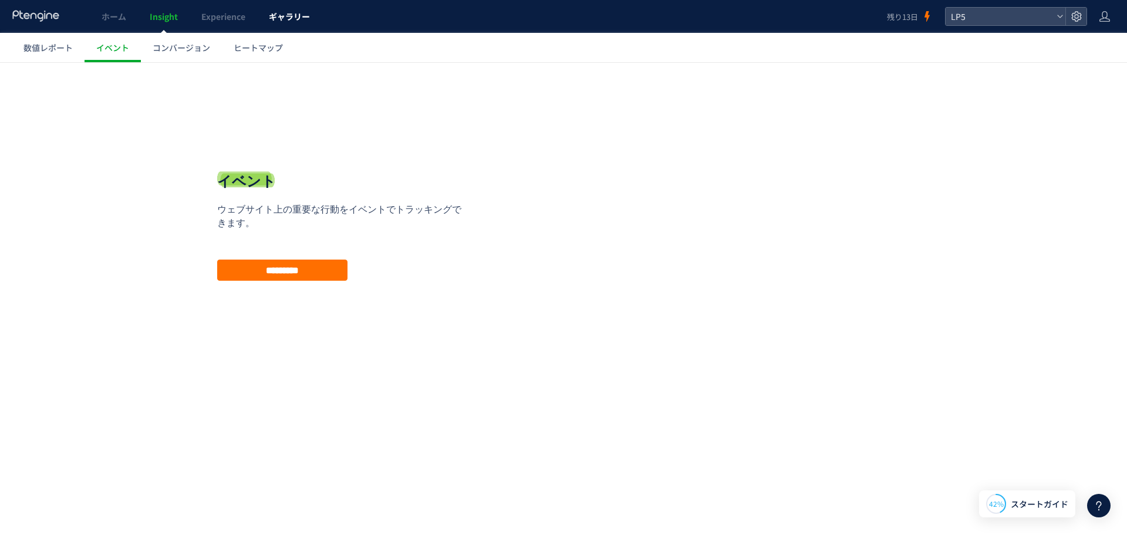
click at [296, 24] on link "ギャラリー" at bounding box center [289, 16] width 65 height 33
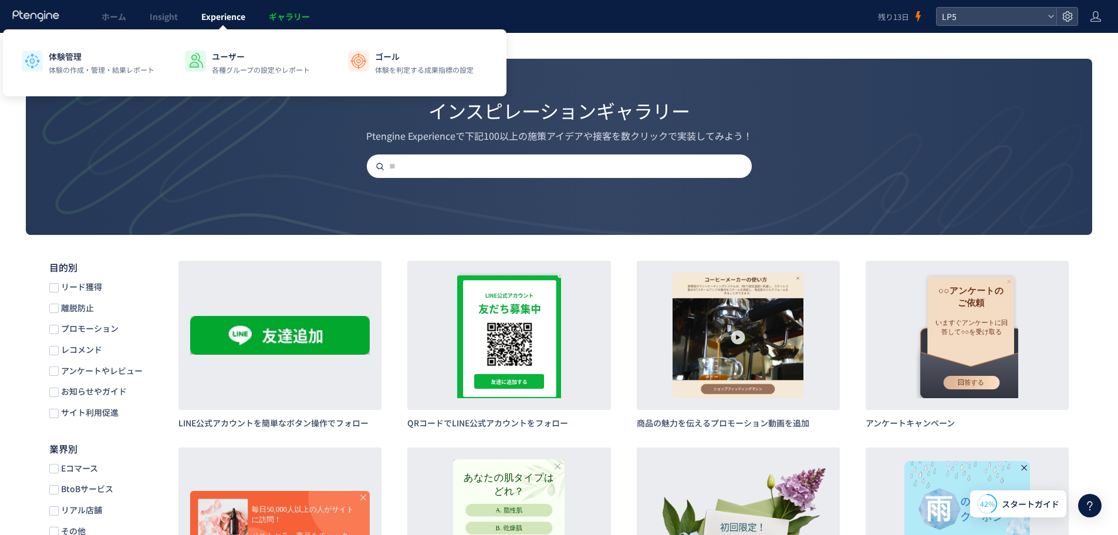
click at [237, 26] on link "Experience" at bounding box center [223, 16] width 67 height 33
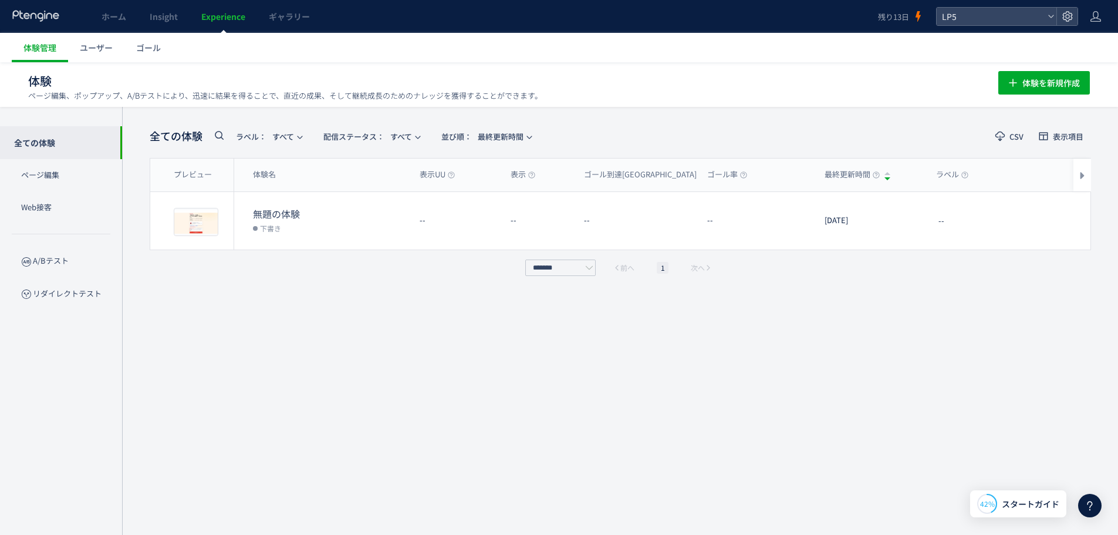
click at [275, 290] on div "全ての体験 ラベル： すべて 配信ステータス​： すべて 並び順： 最終更新時間 CSV 表示項目 プレビュー 体験名 表示UU 表示 ゴール到達UU ゴール…" at bounding box center [620, 320] width 941 height 393
click at [110, 17] on span "ホーム" at bounding box center [114, 17] width 25 height 12
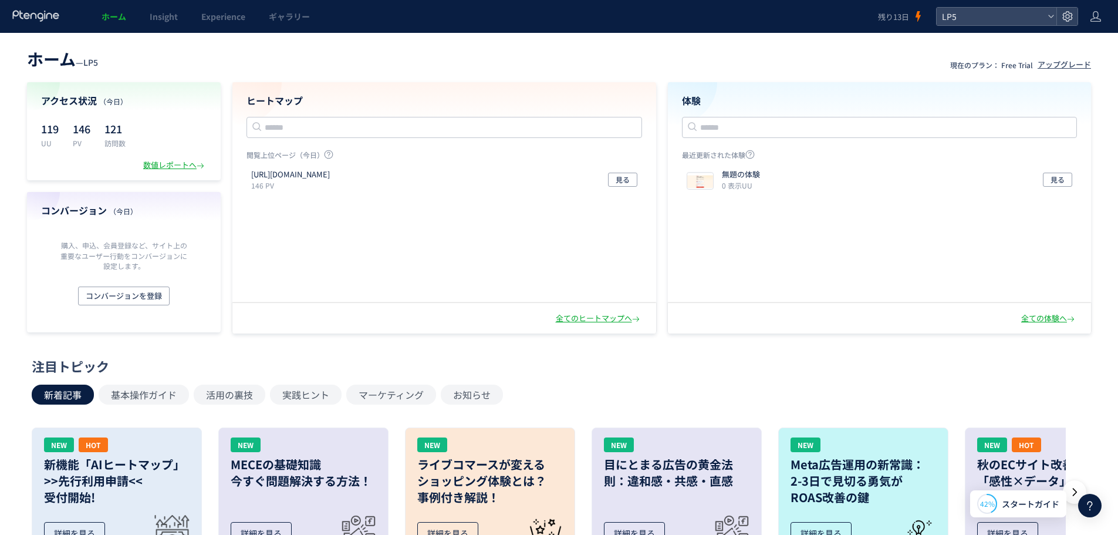
click at [1027, 7] on div "LP5" at bounding box center [1007, 16] width 142 height 19
click at [1022, 12] on span "LP5" at bounding box center [990, 17] width 104 height 18
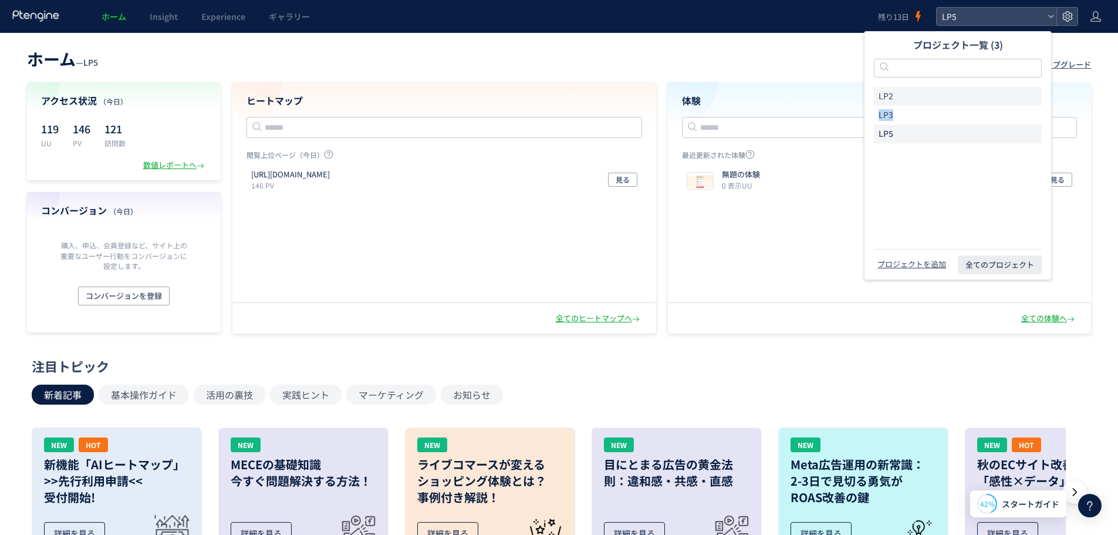
drag, startPoint x: 930, startPoint y: 113, endPoint x: 930, endPoint y: 98, distance: 14.7
click at [930, 98] on div "LP2 LP3 LP5" at bounding box center [958, 115] width 168 height 56
click at [930, 98] on li "LP2" at bounding box center [958, 96] width 168 height 19
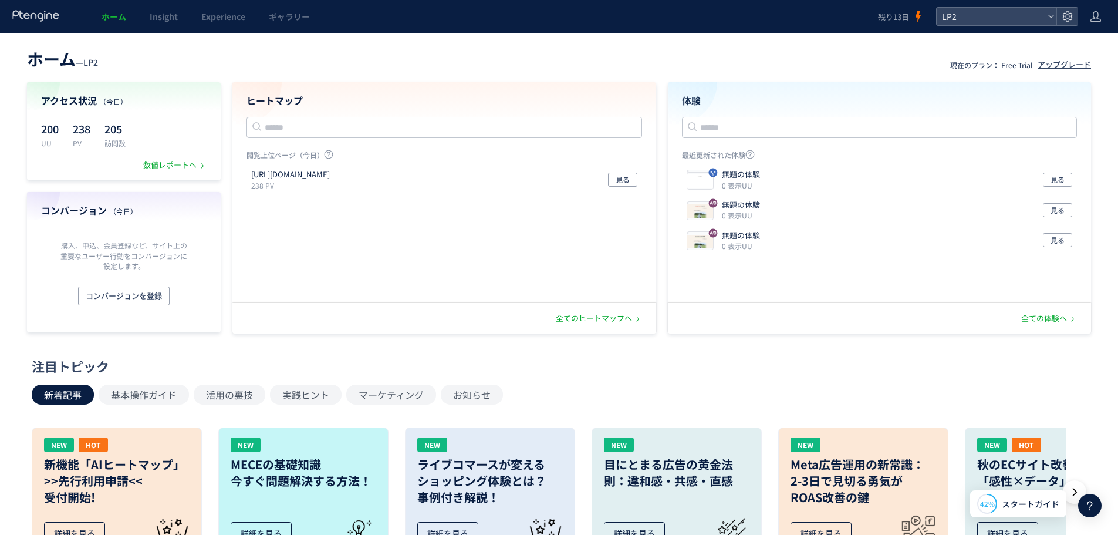
click at [112, 152] on div "アクセス状況 （今日） 200 UU 238 PV 205 訪問数 数値レポートへ" at bounding box center [124, 131] width 194 height 98
click at [188, 160] on div "数値レポートへ" at bounding box center [174, 165] width 63 height 11
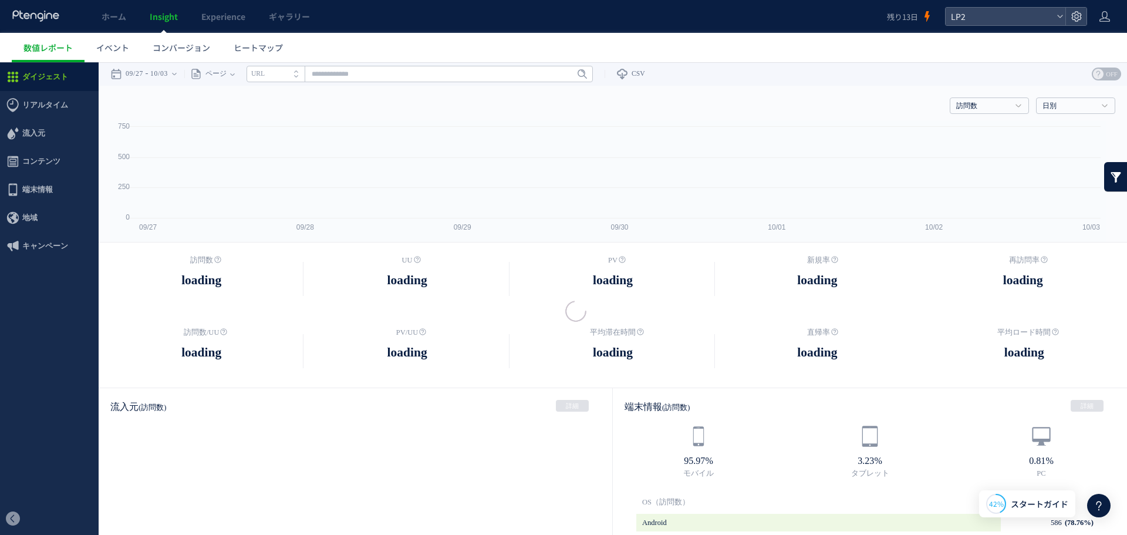
click at [188, 170] on div at bounding box center [563, 267] width 1127 height 535
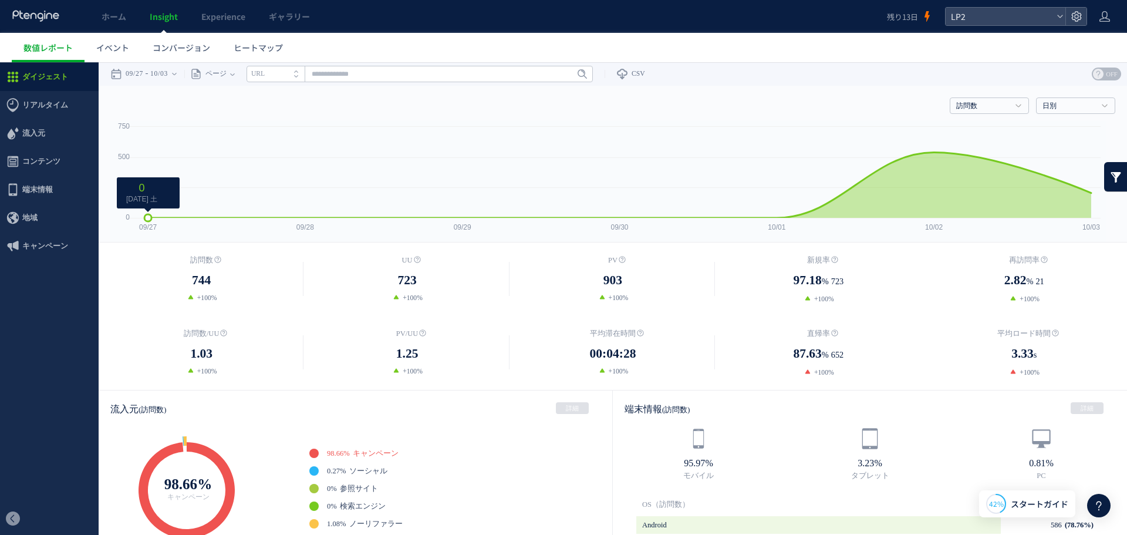
drag, startPoint x: 134, startPoint y: 156, endPoint x: 137, endPoint y: 172, distance: 16.7
click at [142, 164] on rect at bounding box center [608, 181] width 996 height 121
click at [121, 53] on link "イベント" at bounding box center [113, 47] width 56 height 29
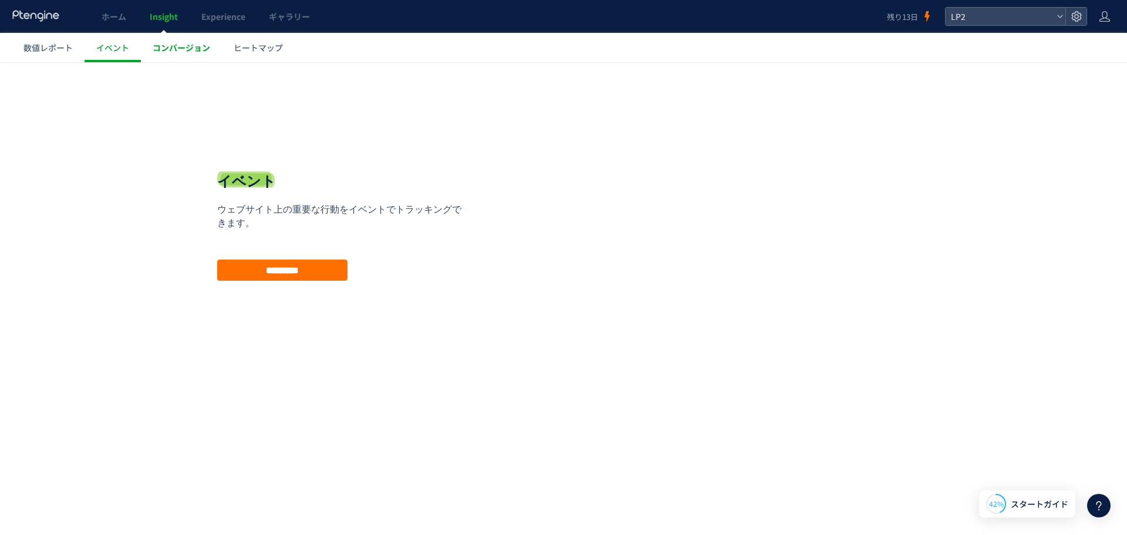
click at [210, 56] on link "コンバージョン" at bounding box center [181, 47] width 81 height 29
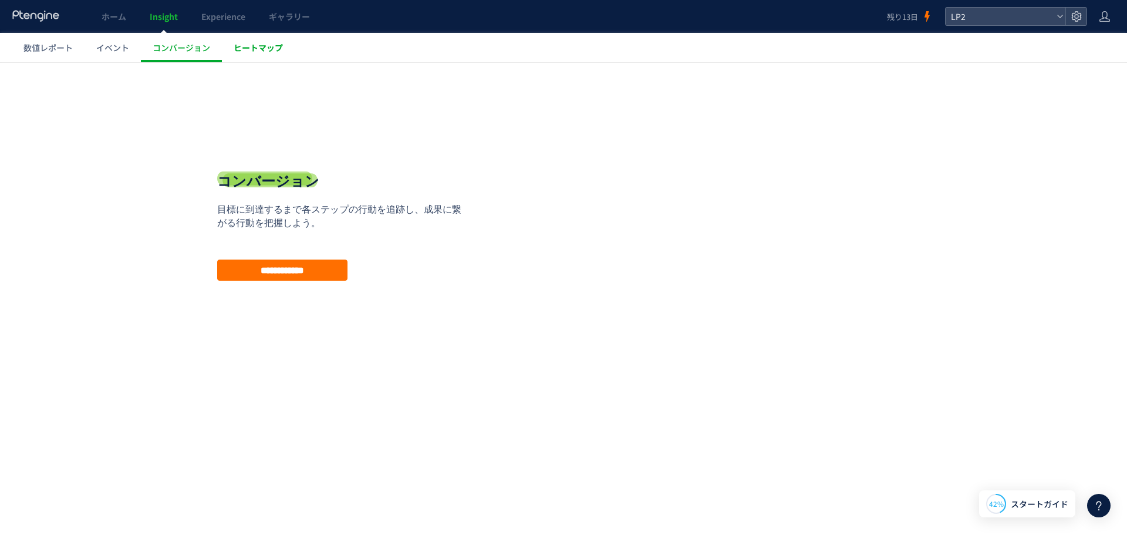
click at [274, 52] on span "ヒートマップ" at bounding box center [258, 48] width 49 height 12
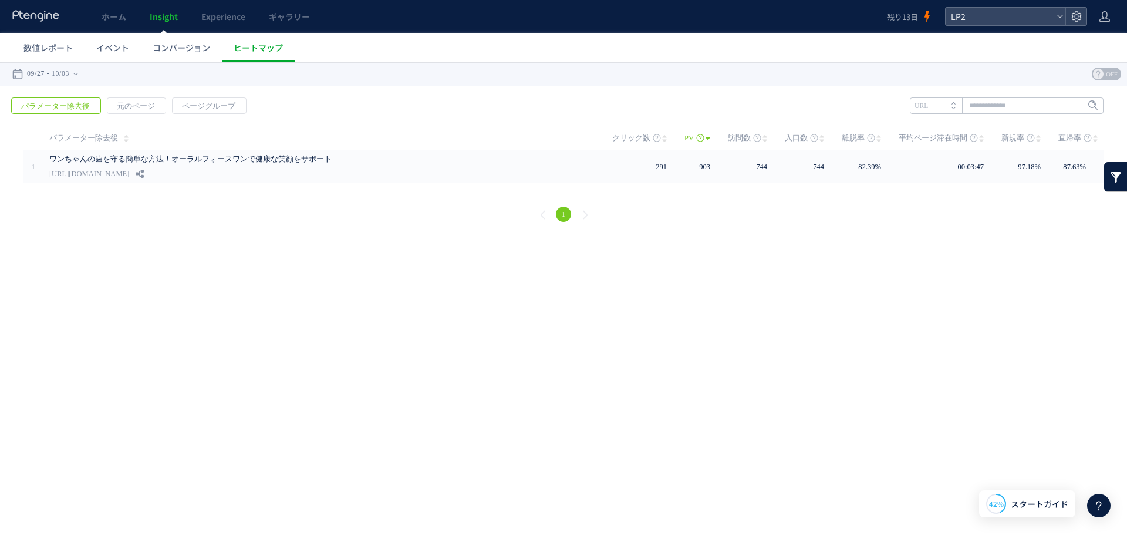
click at [430, 146] on td "パラメーター除去後" at bounding box center [319, 137] width 552 height 23
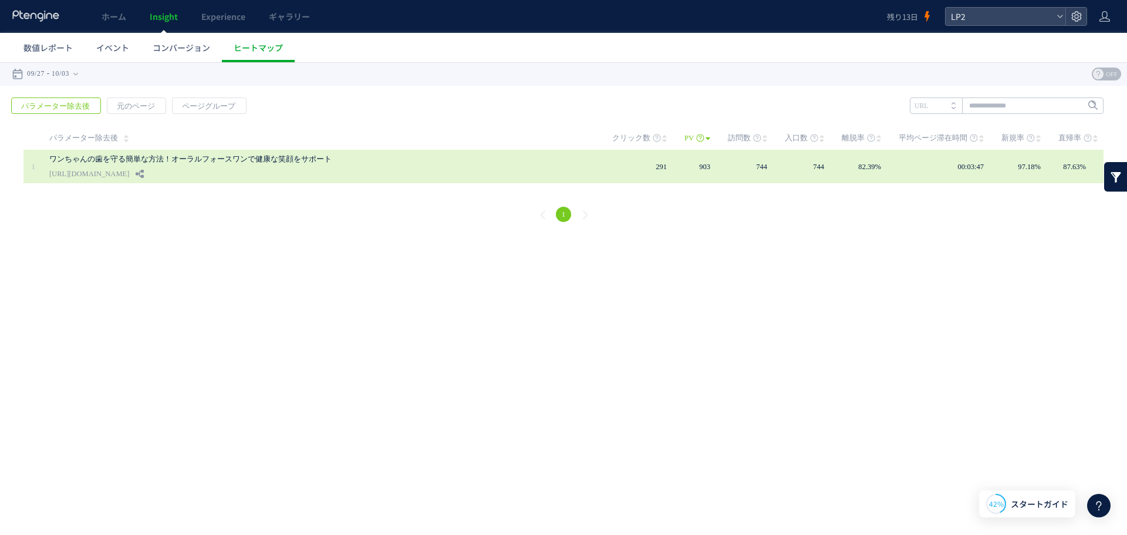
click at [427, 166] on link "ワンちゃんの歯を守る簡単な方法！オーラルフォースワンで健康な笑顔をサポート" at bounding box center [319, 159] width 540 height 14
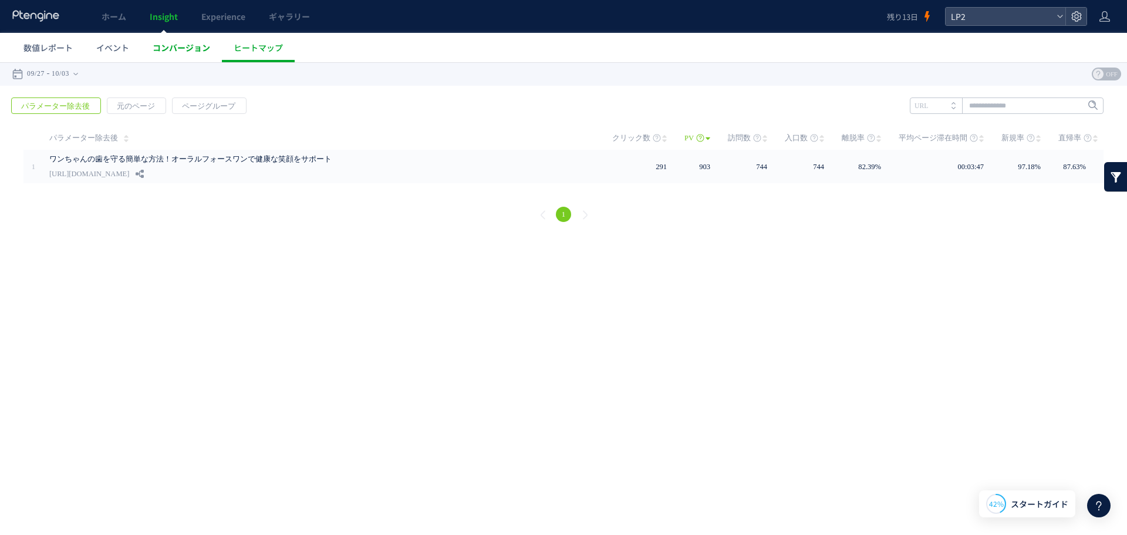
click at [164, 49] on span "コンバージョン" at bounding box center [182, 48] width 58 height 12
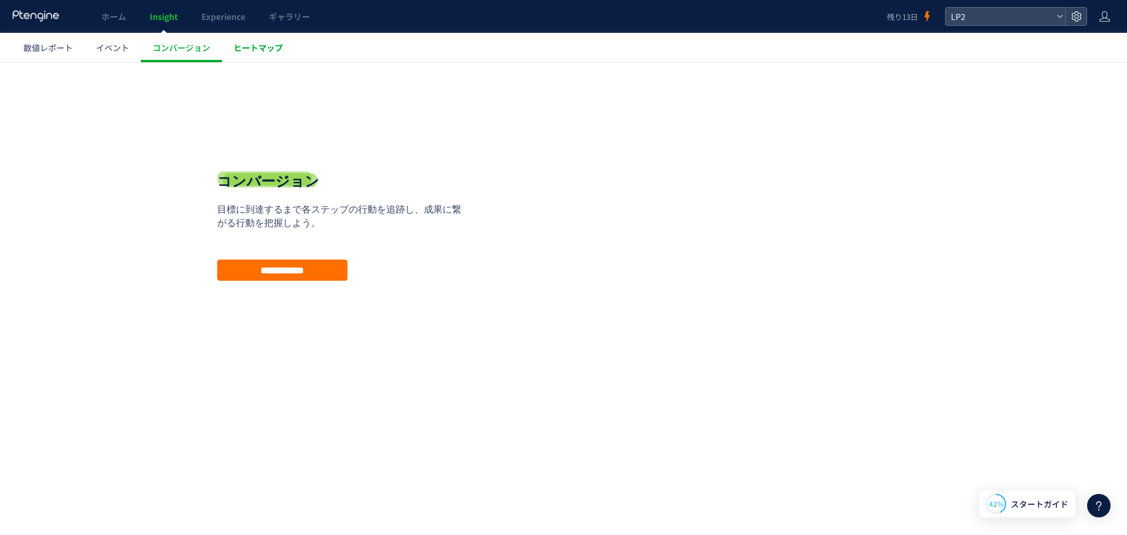
click at [245, 42] on span "ヒートマップ" at bounding box center [258, 48] width 49 height 12
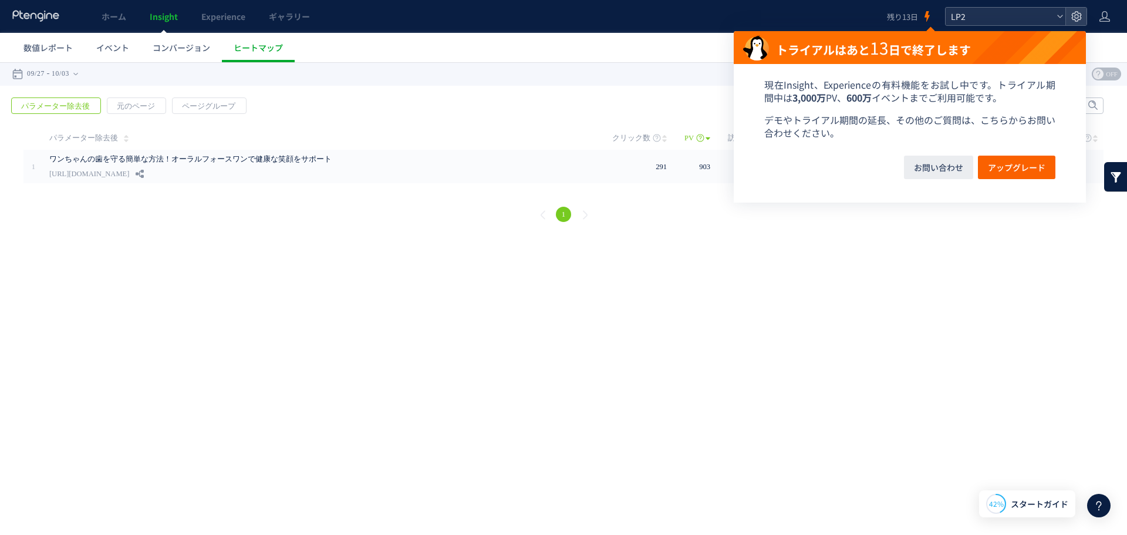
click at [1005, 17] on span "LP2" at bounding box center [999, 17] width 104 height 18
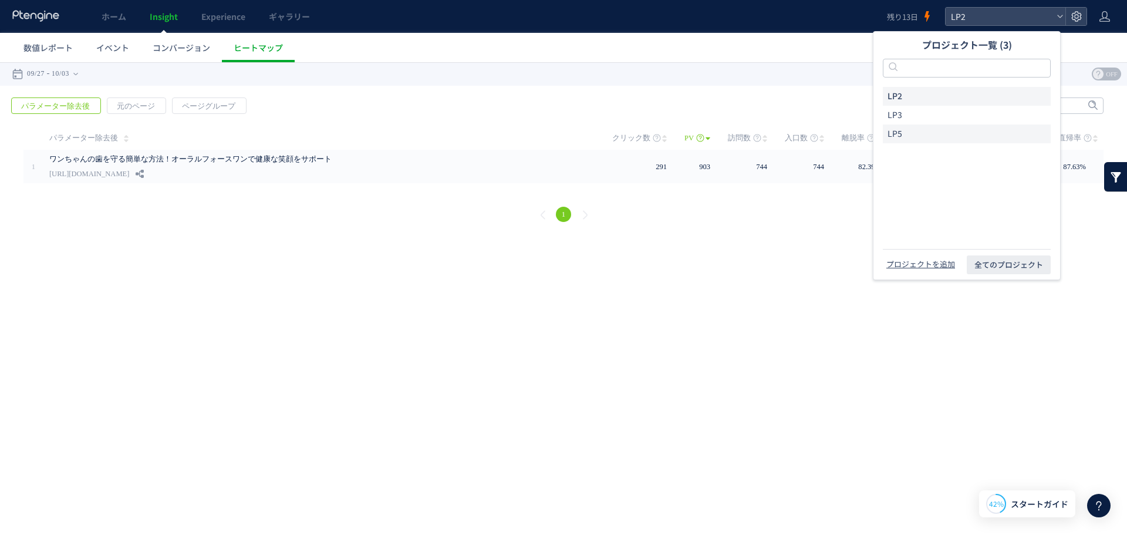
click at [961, 129] on li "LP5" at bounding box center [967, 133] width 168 height 19
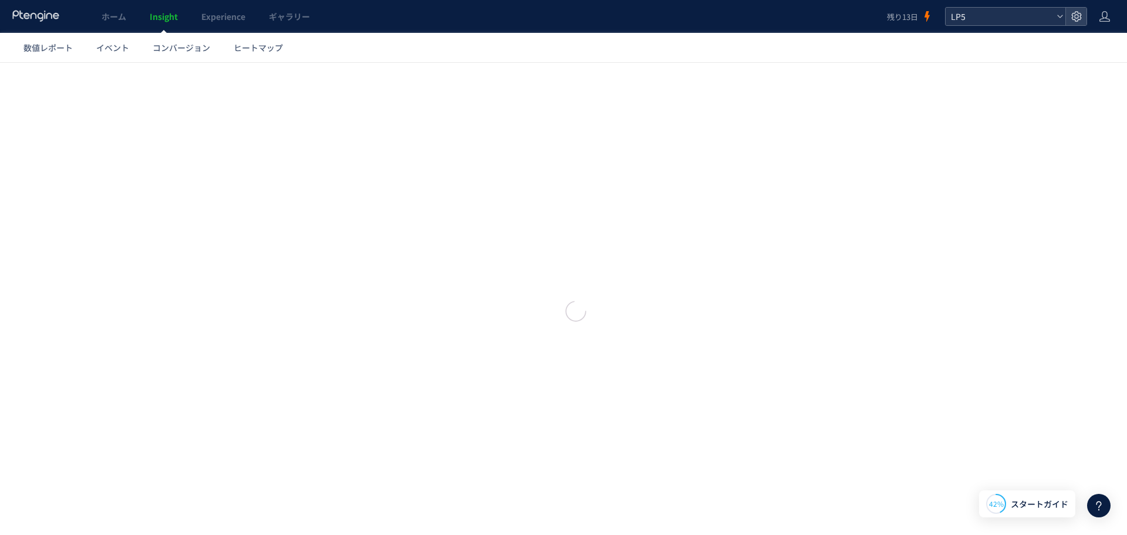
click at [1029, 13] on span "LP5" at bounding box center [999, 17] width 104 height 18
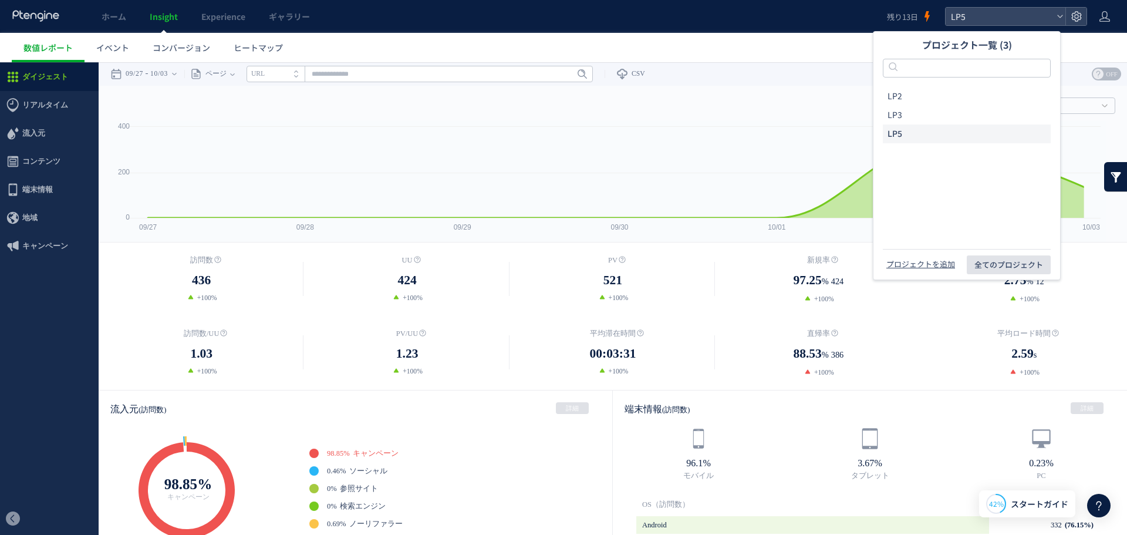
click at [1035, 265] on span "全てのプロジェクト" at bounding box center [1008, 264] width 69 height 19
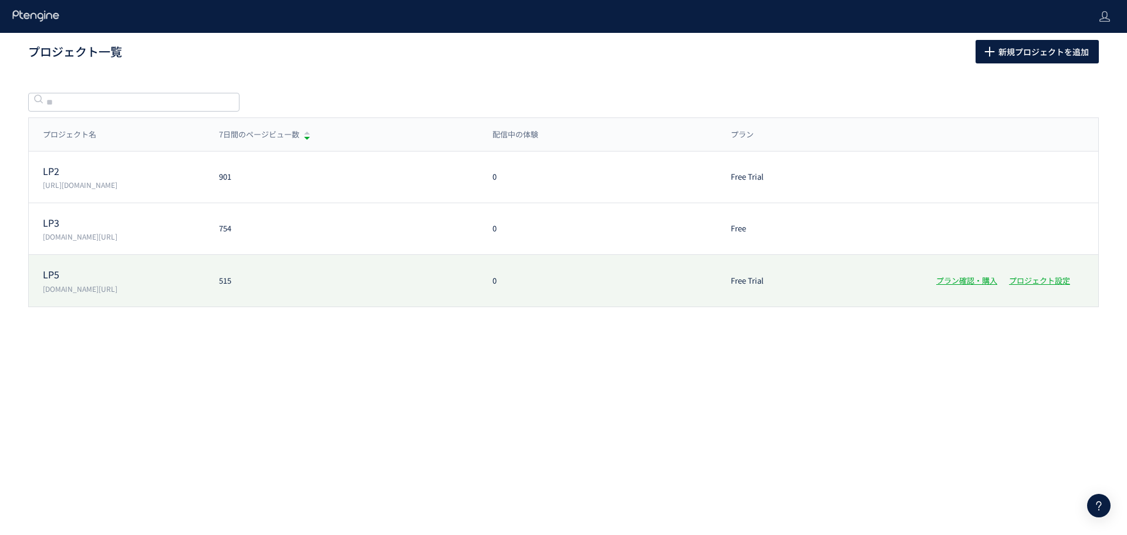
click at [226, 273] on div "LP5 lp.ishitsuku.com/06 515 0 Free Trial プラン確認・購入 プロジェクト設定" at bounding box center [563, 281] width 1069 height 52
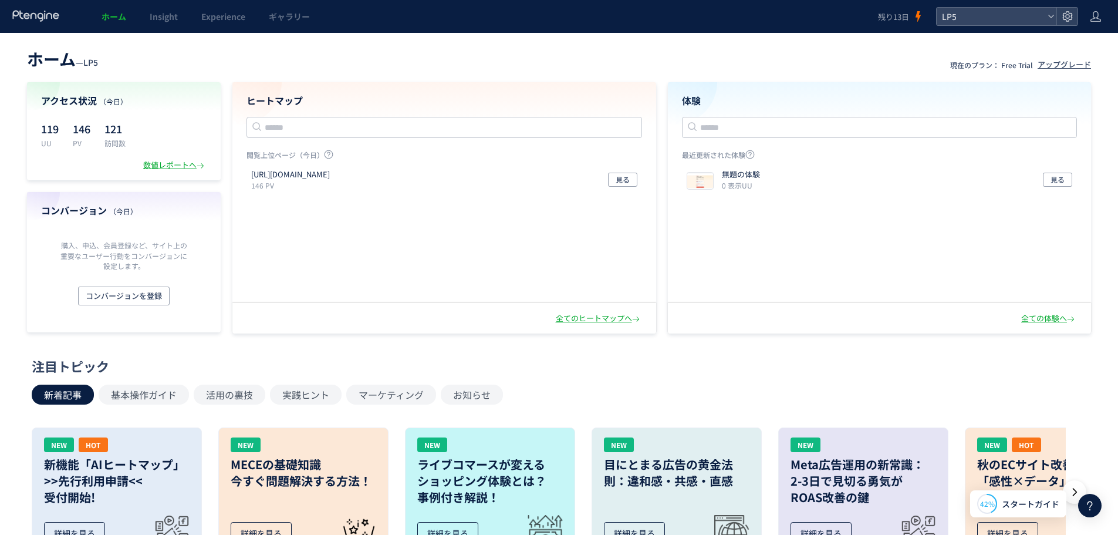
drag, startPoint x: 289, startPoint y: 230, endPoint x: 256, endPoint y: 161, distance: 76.7
click at [289, 228] on div "https://lp.ishitsuku.com/06 146 PV 見る" at bounding box center [443, 232] width 423 height 137
click at [162, 15] on span "Insight" at bounding box center [164, 17] width 28 height 12
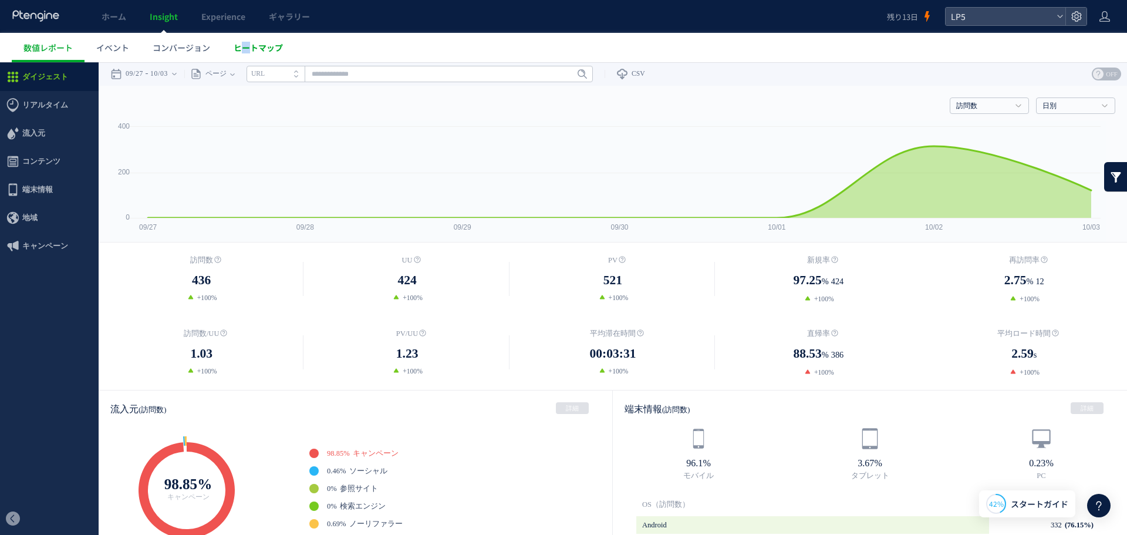
click at [248, 52] on link "ヒートマップ" at bounding box center [258, 47] width 73 height 29
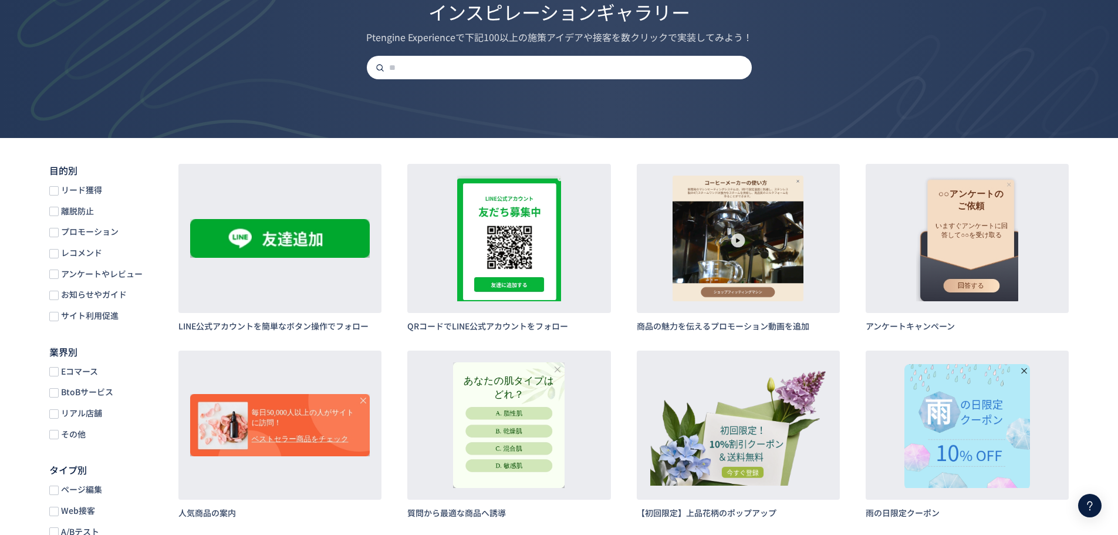
scroll to position [59, 0]
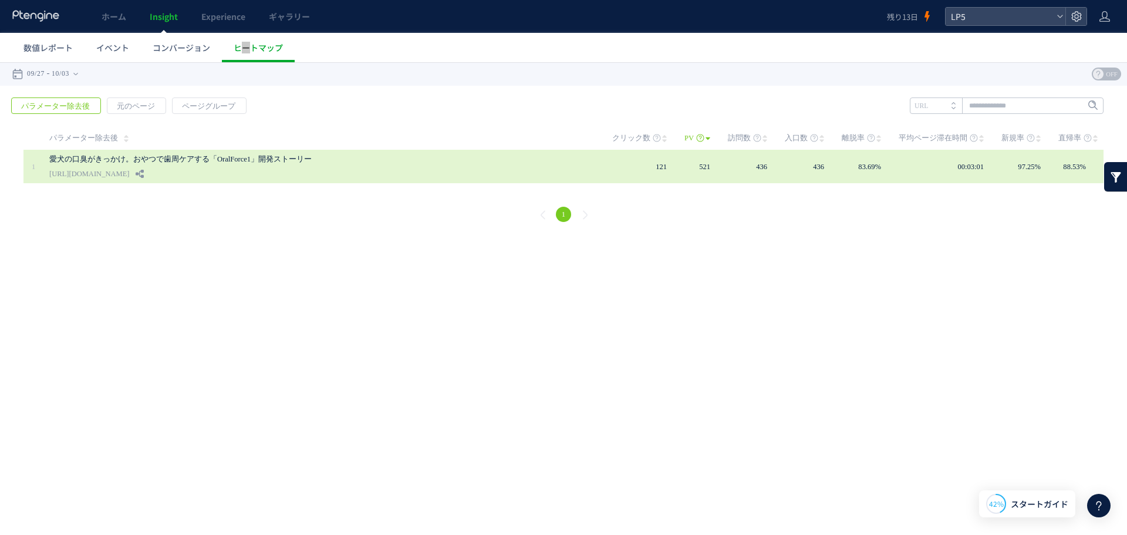
click at [535, 167] on div "愛犬の口臭がきっかけ。おやつで歯周ケアする「OralForce1」開発ストーリー https://lp.ishitsuku.com/06" at bounding box center [322, 166] width 546 height 33
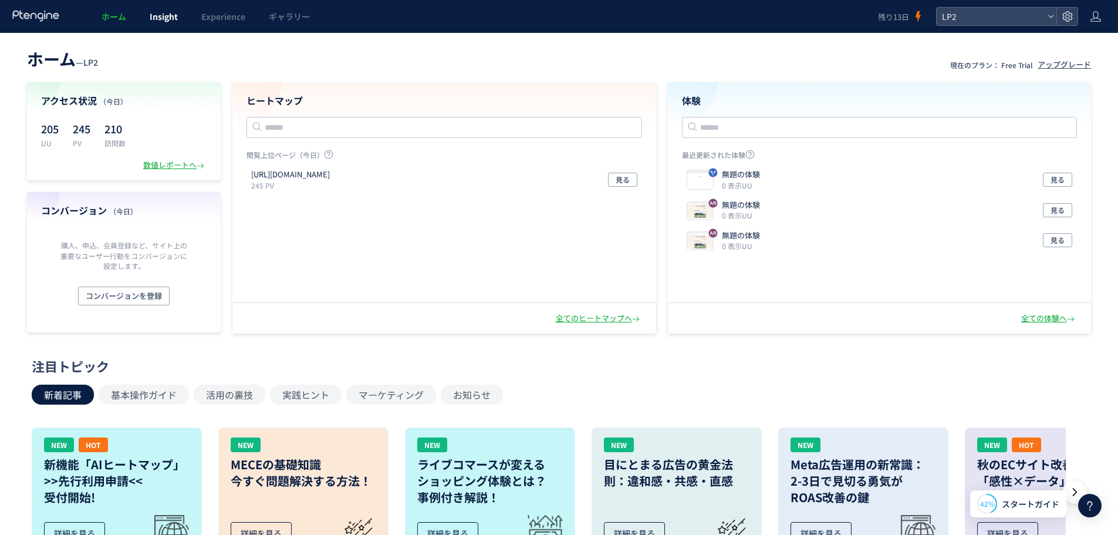
click at [154, 15] on span "Insight" at bounding box center [164, 17] width 28 height 12
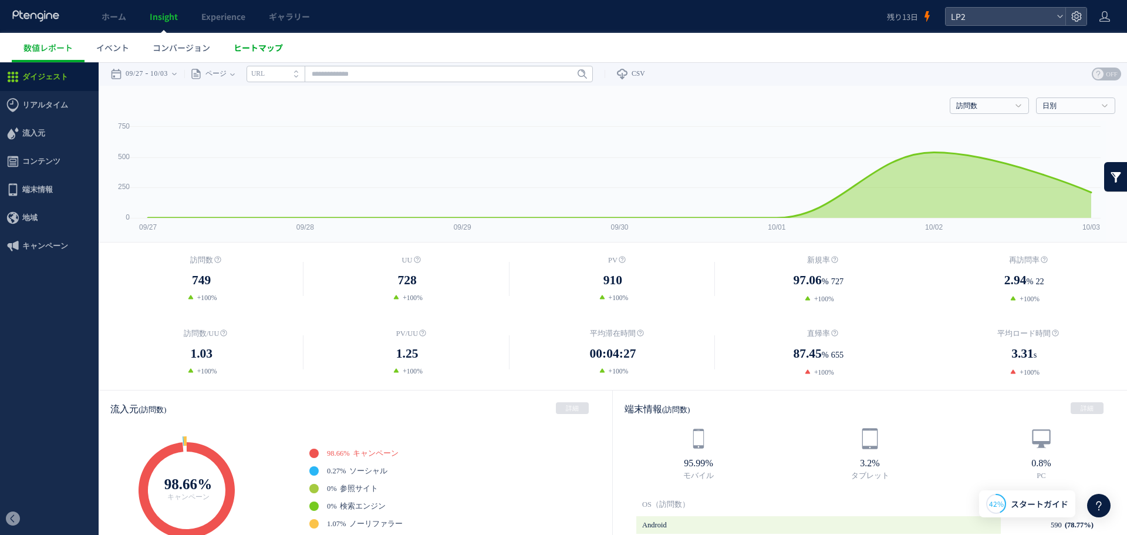
click at [271, 45] on span "ヒートマップ" at bounding box center [258, 48] width 49 height 12
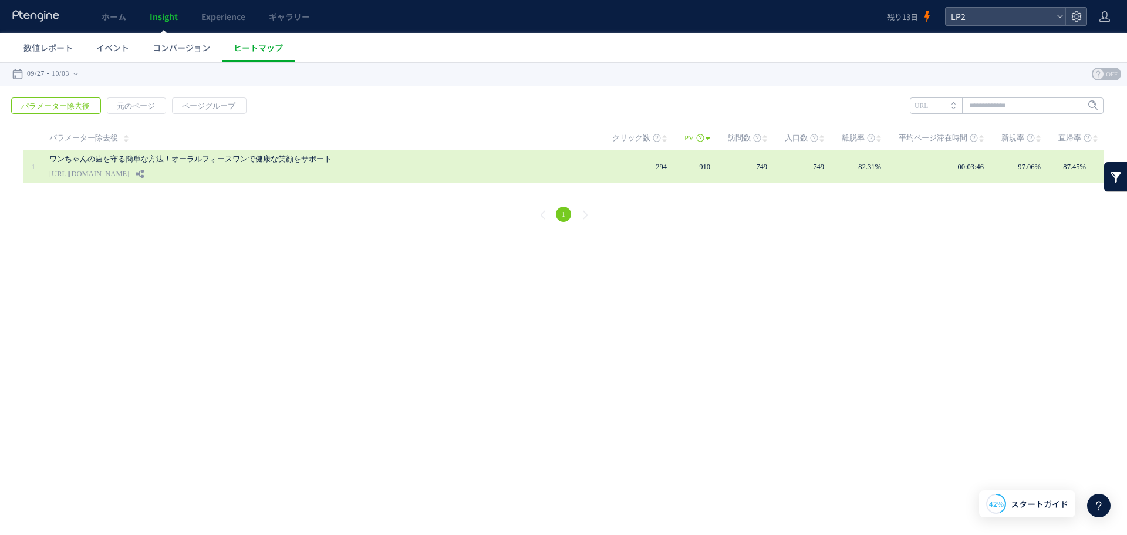
click at [308, 168] on div "ワンちゃんの歯を守る簡単な方法！オーラルフォースワンで健康な笑顔をサポート https://lp.ishitsuku.com/02" at bounding box center [322, 166] width 546 height 33
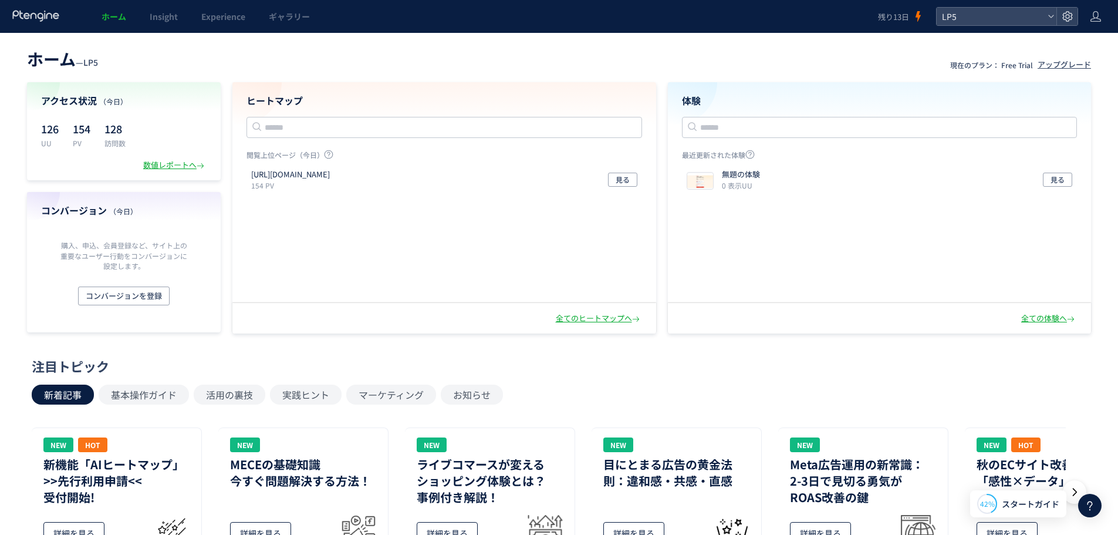
drag, startPoint x: 820, startPoint y: 49, endPoint x: 855, endPoint y: 1, distance: 59.6
click at [826, 43] on div "ホーム — LP5 現在のプラン： Free Trial アップグレード アクセス状況 （今日） 126 UU 154 PV 128 訪問数 数値レポートへ …" at bounding box center [559, 515] width 1118 height 965
click at [756, 340] on div "最近更新された体験 無題の体験 0 表示UU 見る" at bounding box center [880, 254] width 396 height 209
